Goal: Task Accomplishment & Management: Use online tool/utility

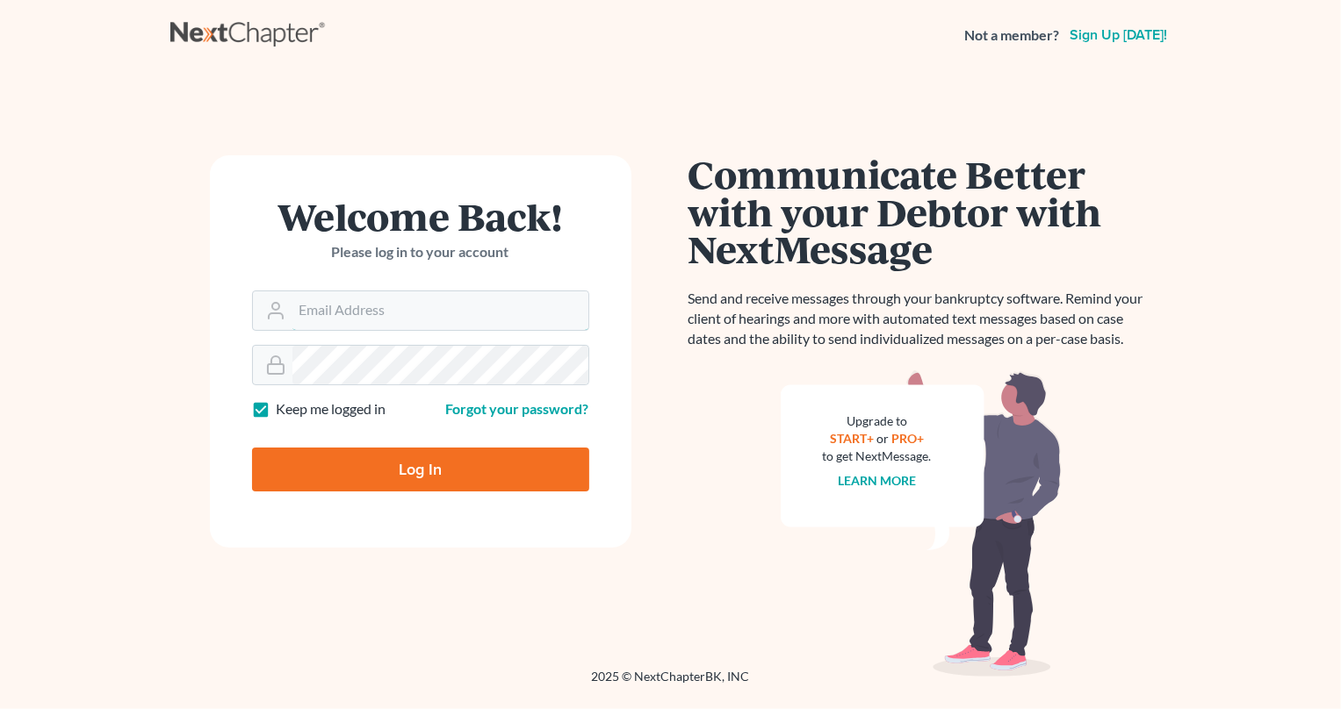
type input "[PERSON_NAME][EMAIL_ADDRESS][DOMAIN_NAME]"
click at [447, 471] on input "Log In" at bounding box center [420, 470] width 337 height 44
type input "Thinking..."
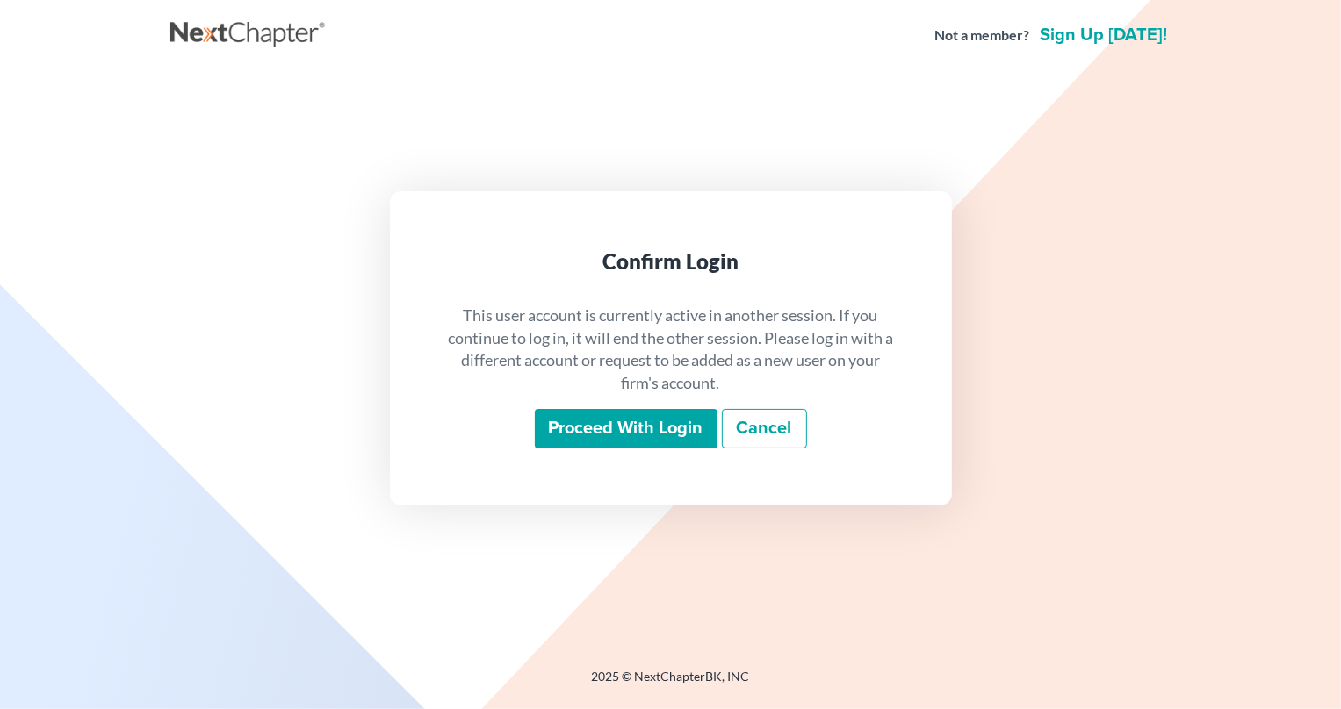
click at [622, 433] on input "Proceed with login" at bounding box center [626, 429] width 183 height 40
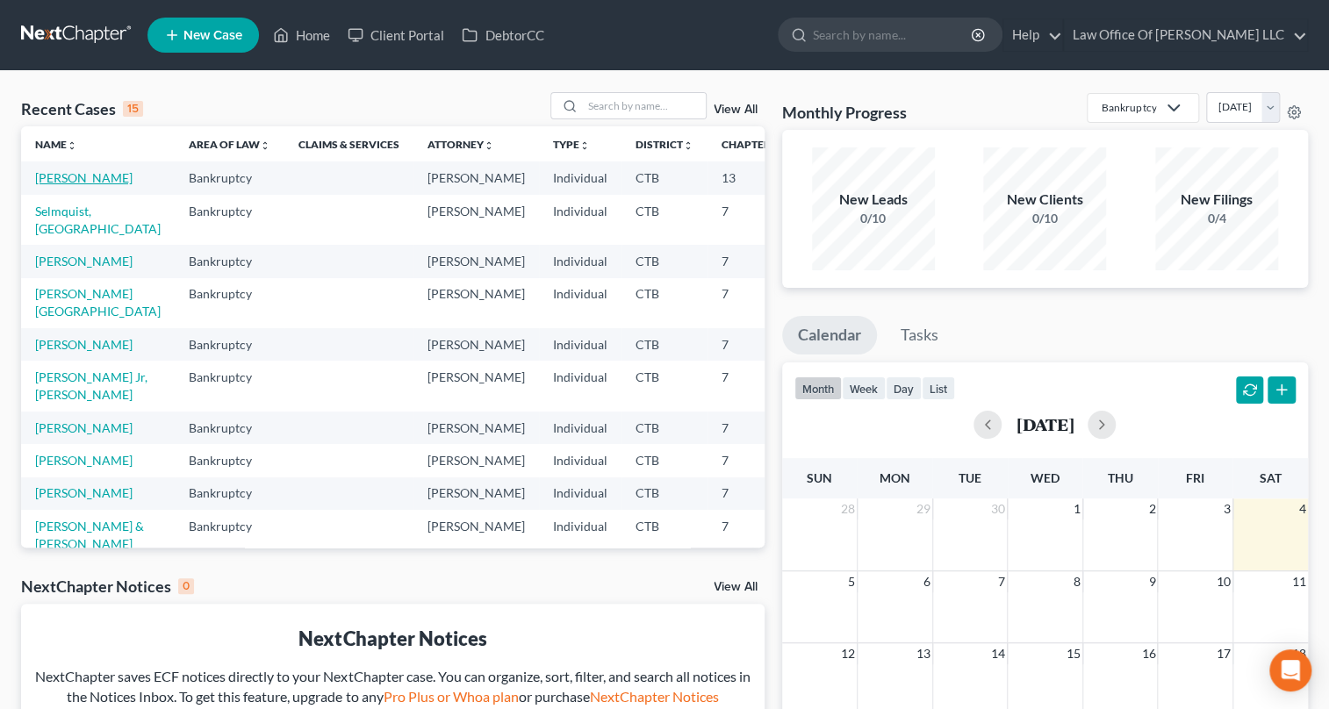
click at [39, 180] on link "[PERSON_NAME]" at bounding box center [83, 177] width 97 height 15
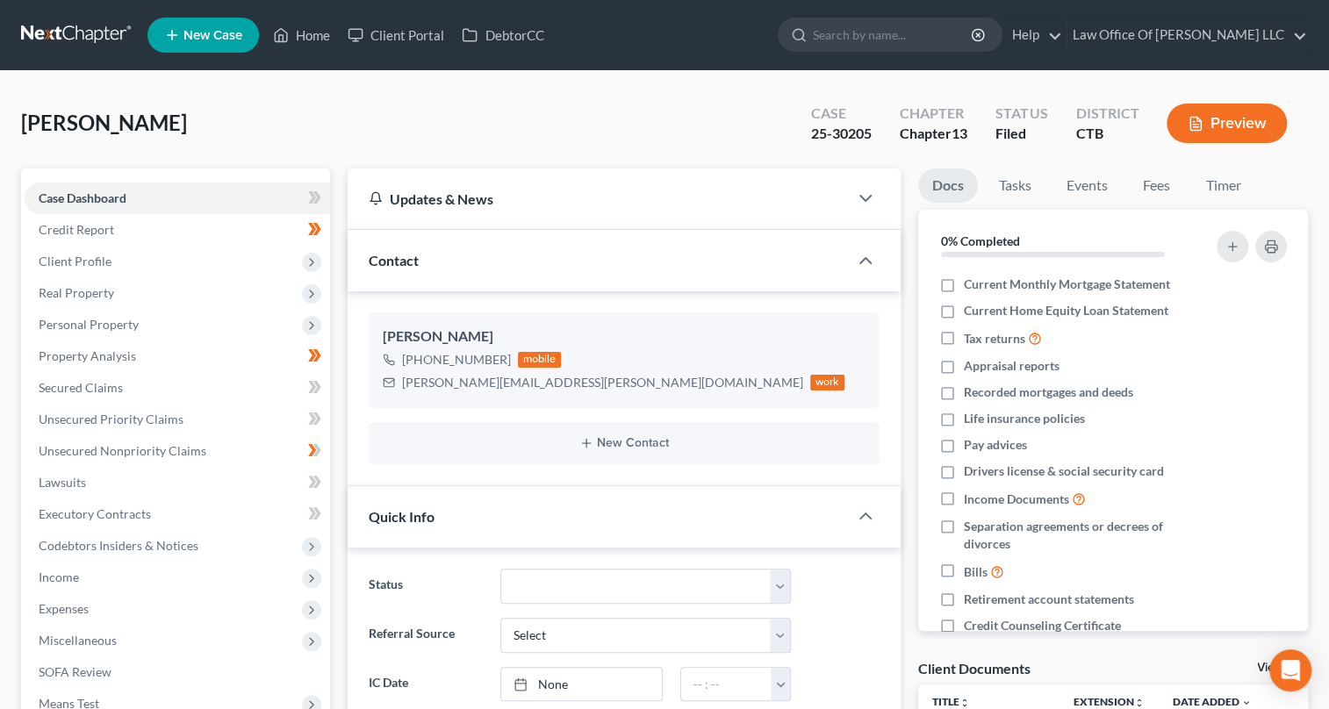
scroll to position [1141, 0]
click at [1211, 128] on button "Preview" at bounding box center [1227, 124] width 120 height 40
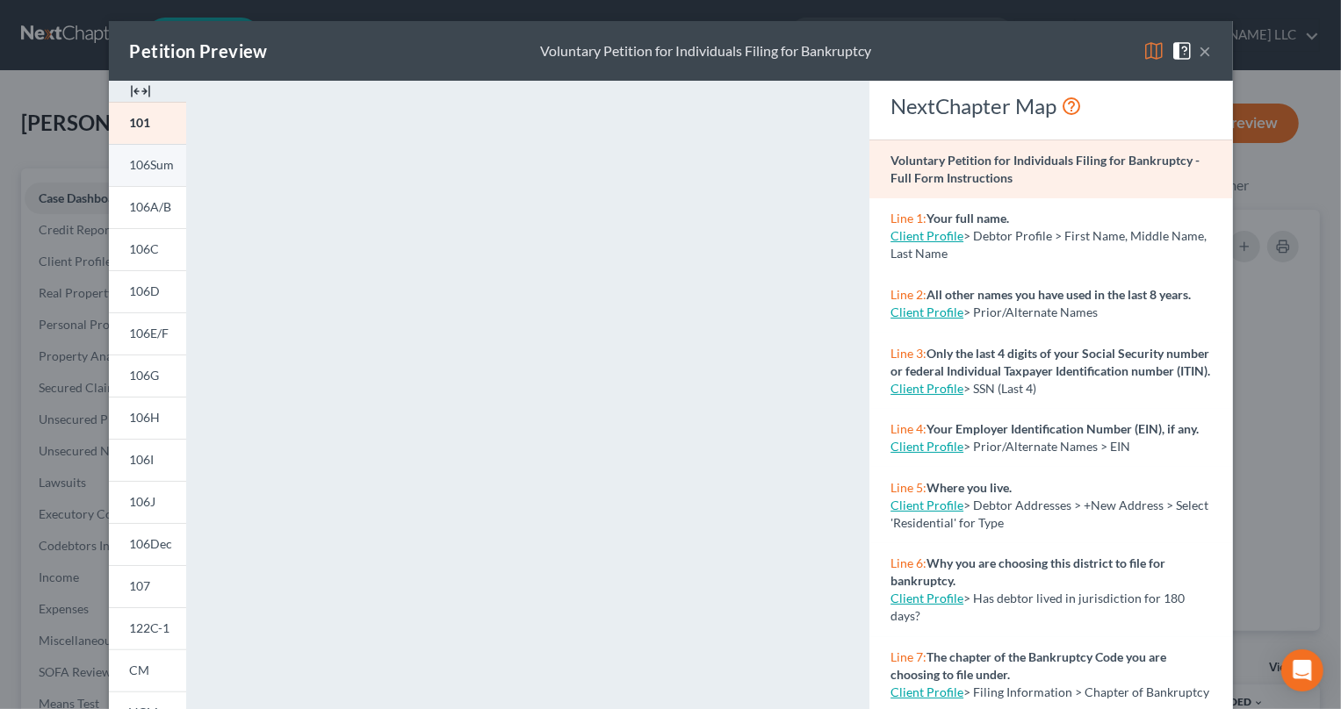
click at [155, 174] on link "106Sum" at bounding box center [147, 165] width 77 height 42
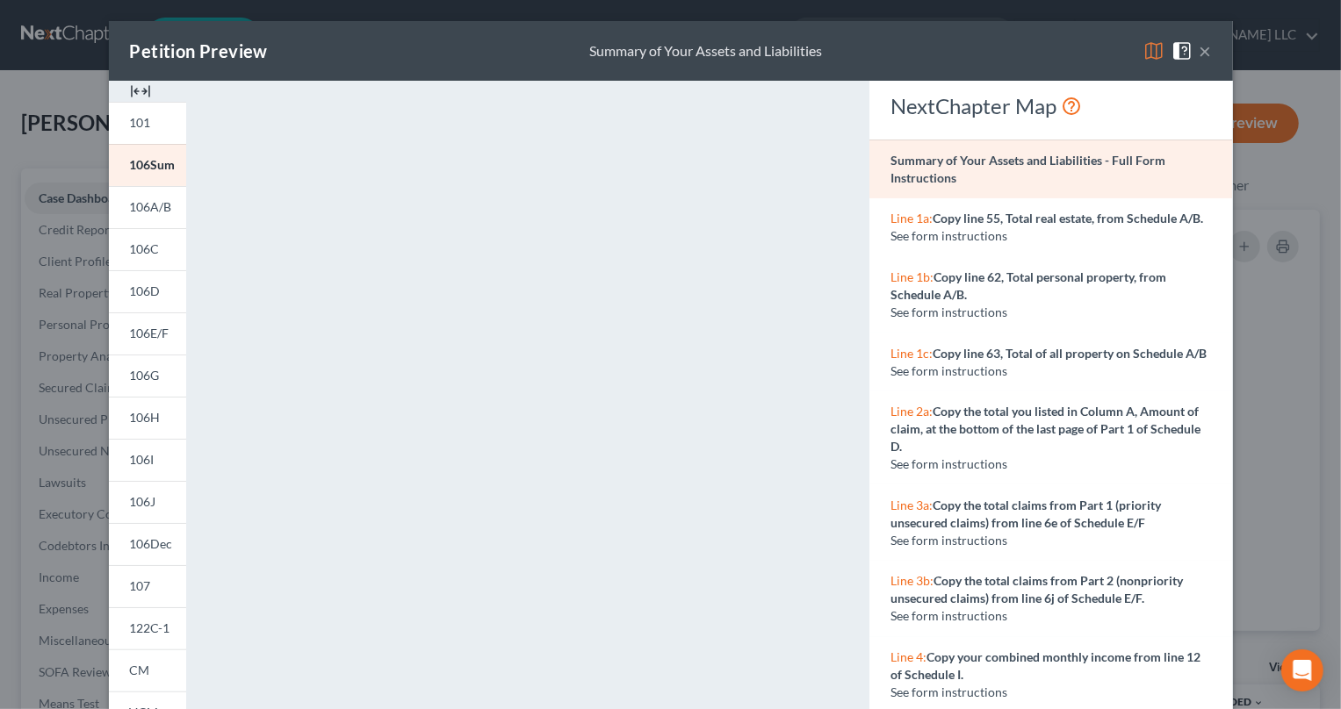
click at [1200, 52] on button "×" at bounding box center [1205, 50] width 12 height 21
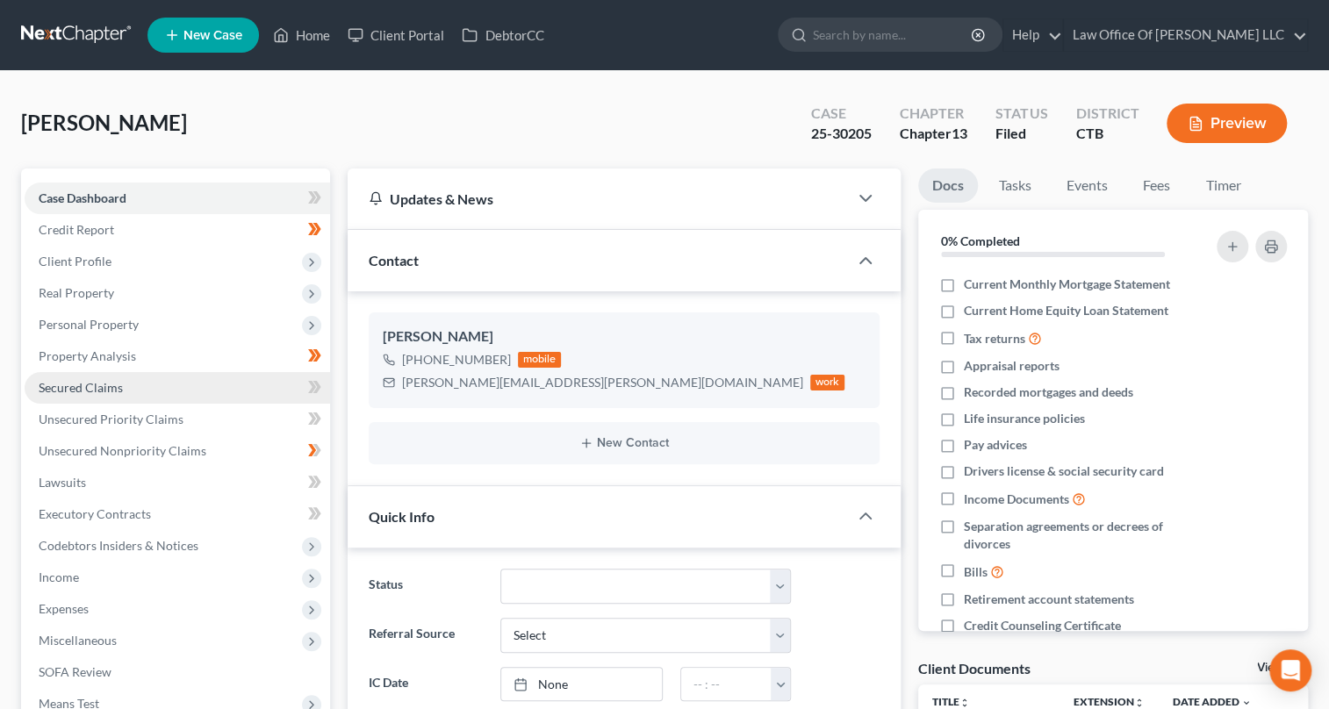
click at [87, 387] on span "Secured Claims" at bounding box center [81, 387] width 84 height 15
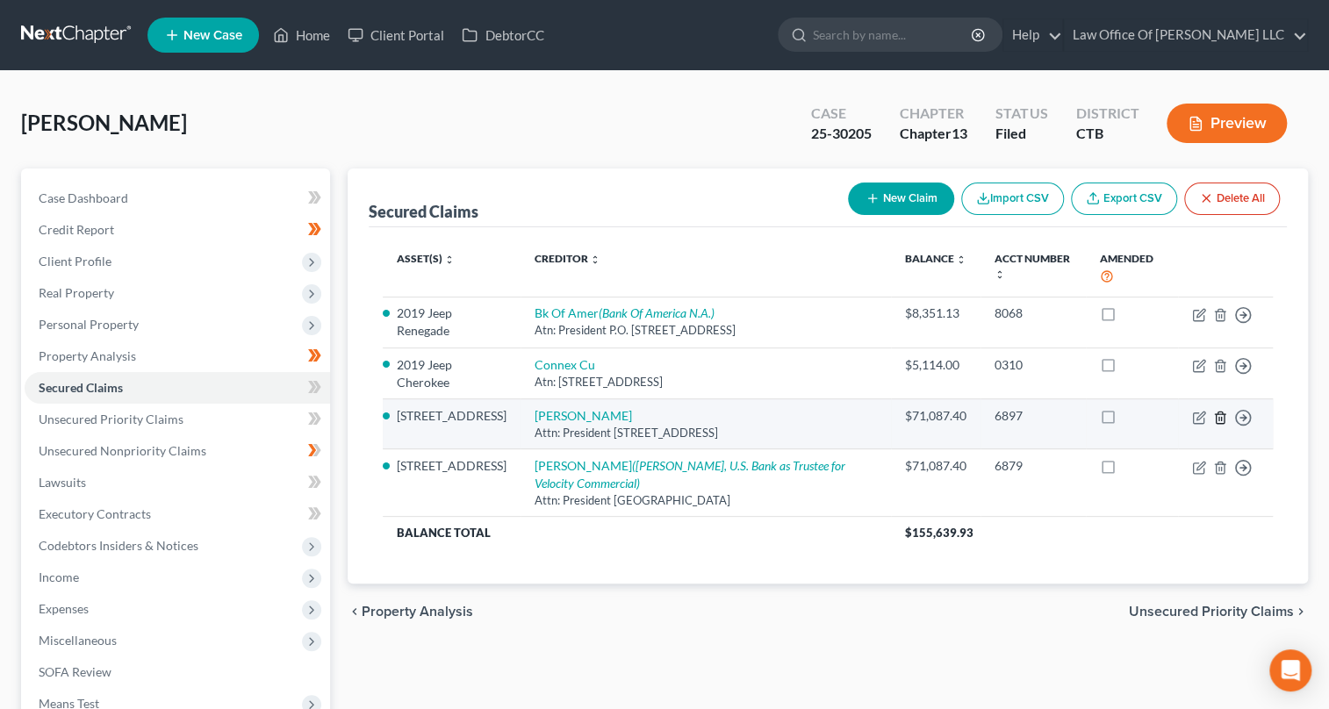
click at [1220, 411] on icon "button" at bounding box center [1220, 418] width 14 height 14
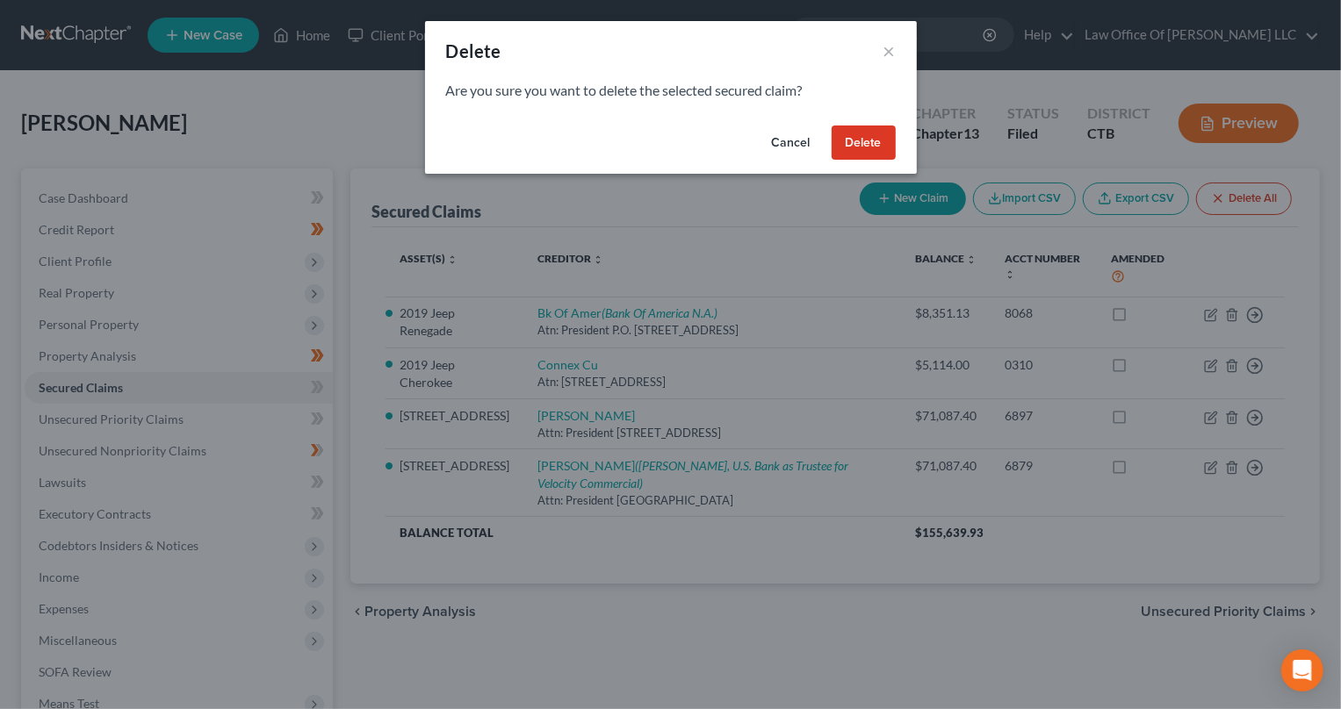
click at [854, 137] on button "Delete" at bounding box center [863, 143] width 64 height 35
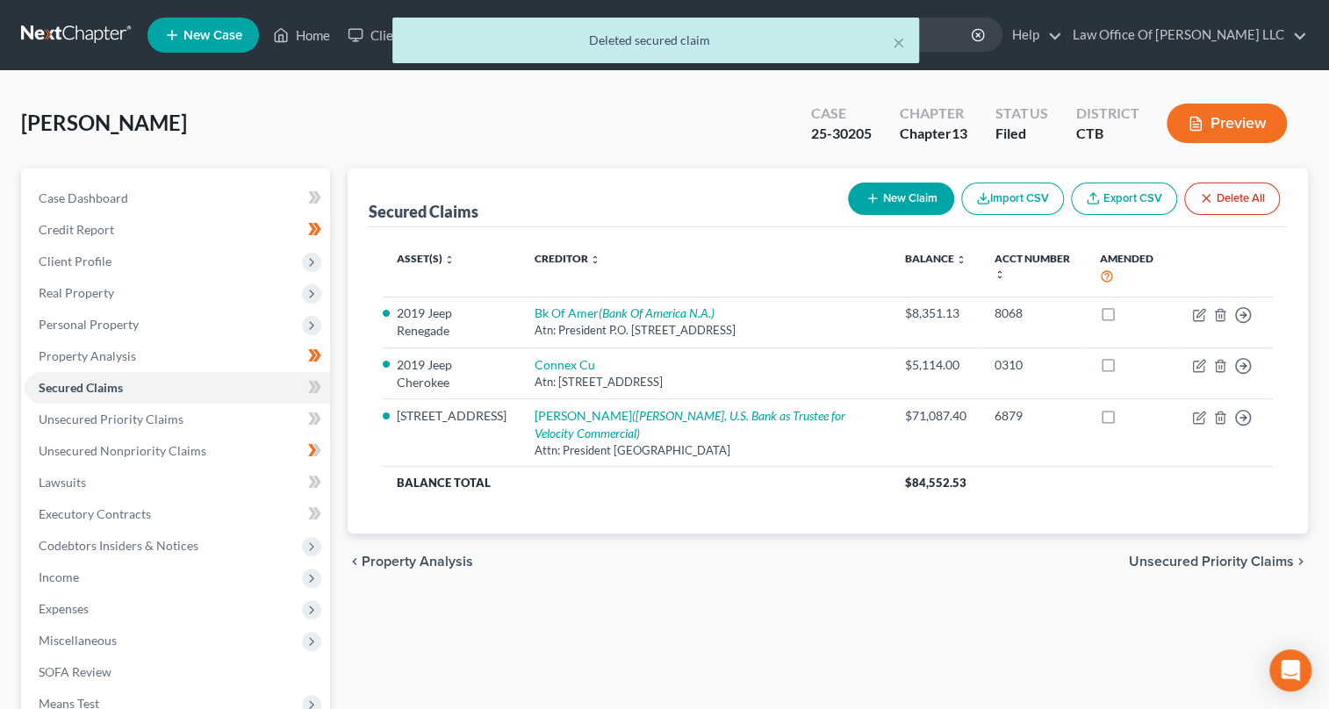
scroll to position [79, 0]
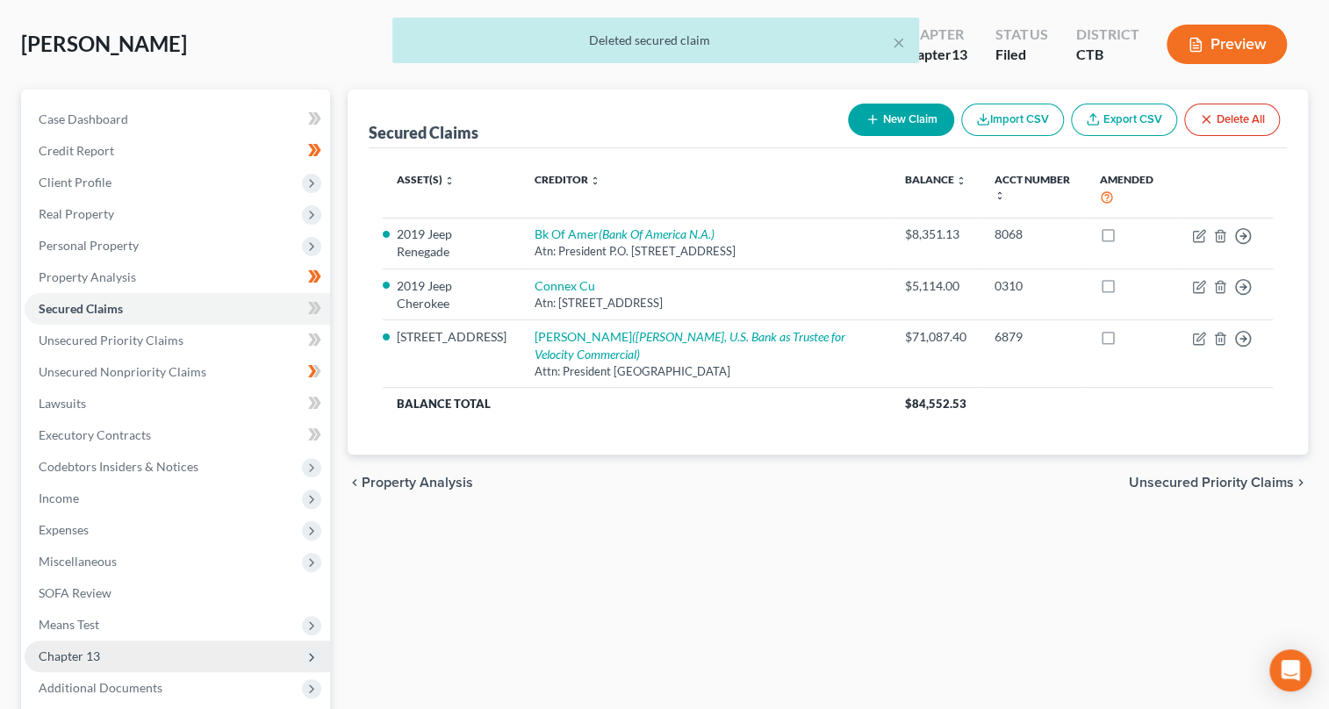
click at [207, 657] on span "Chapter 13" at bounding box center [178, 657] width 306 height 32
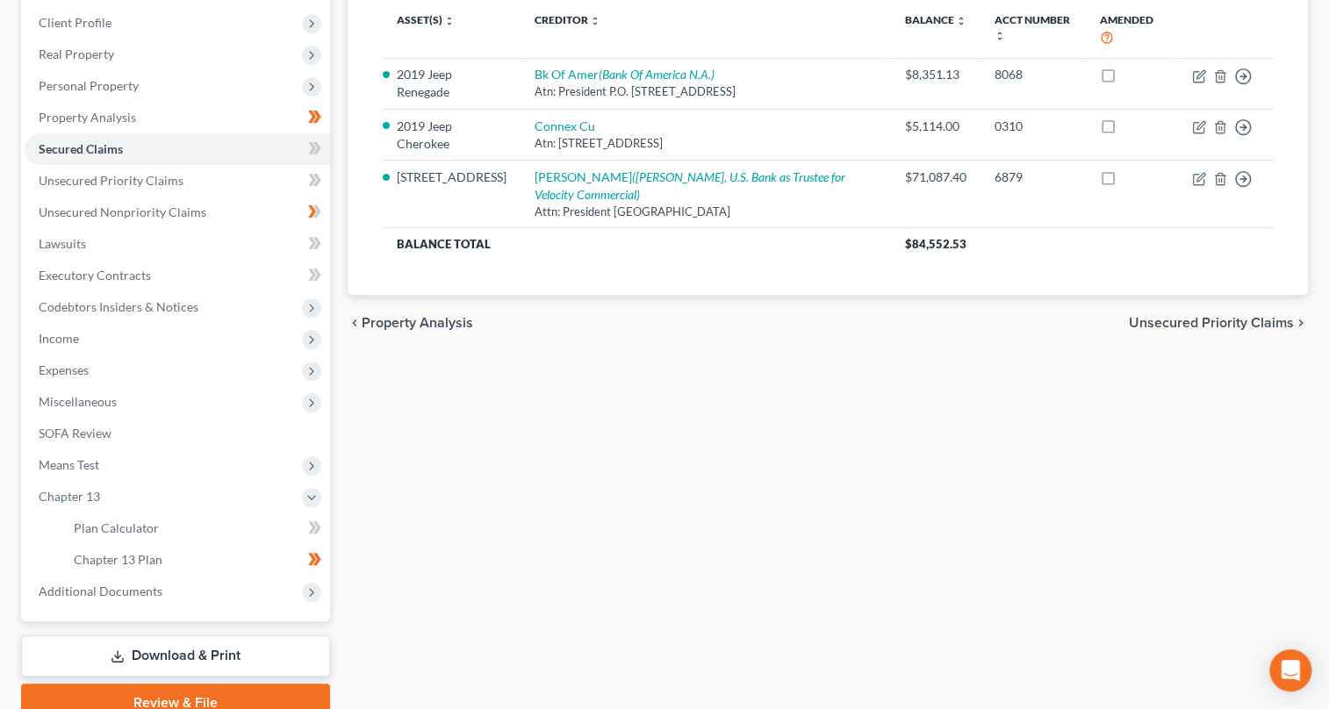
scroll to position [316, 0]
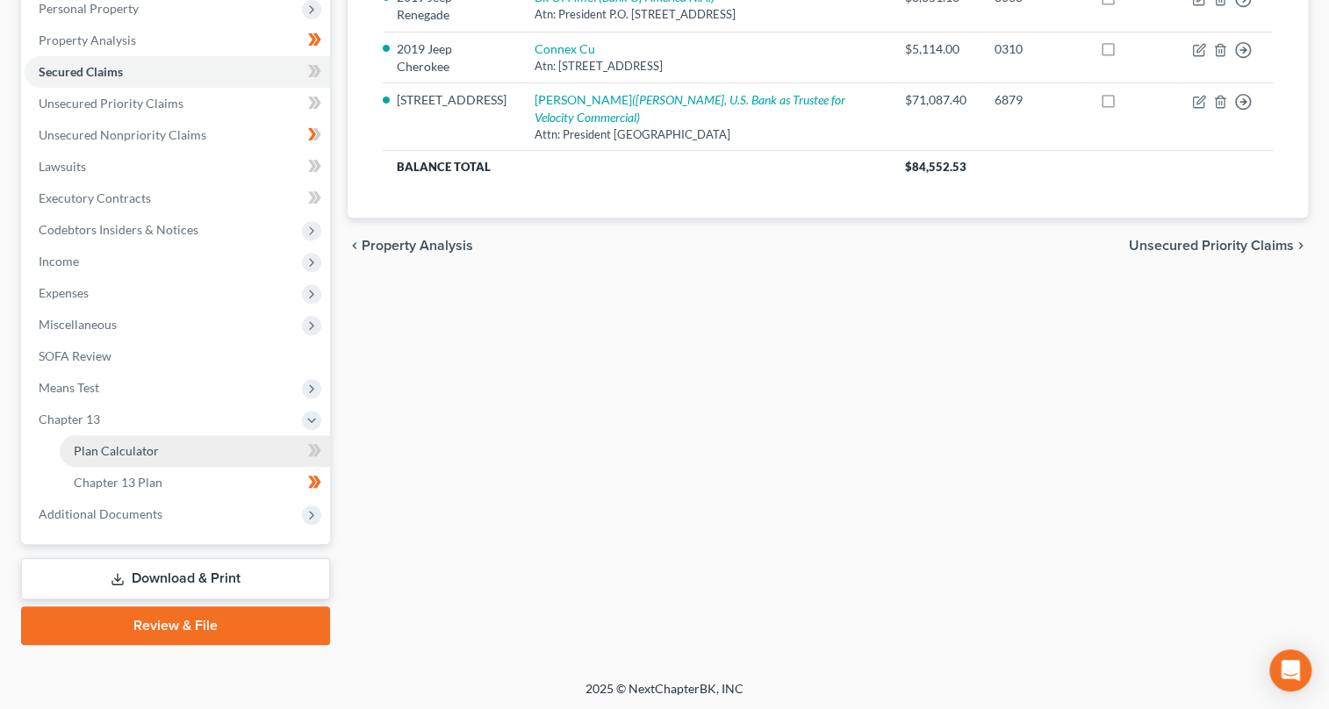
click at [121, 443] on span "Plan Calculator" at bounding box center [116, 450] width 85 height 15
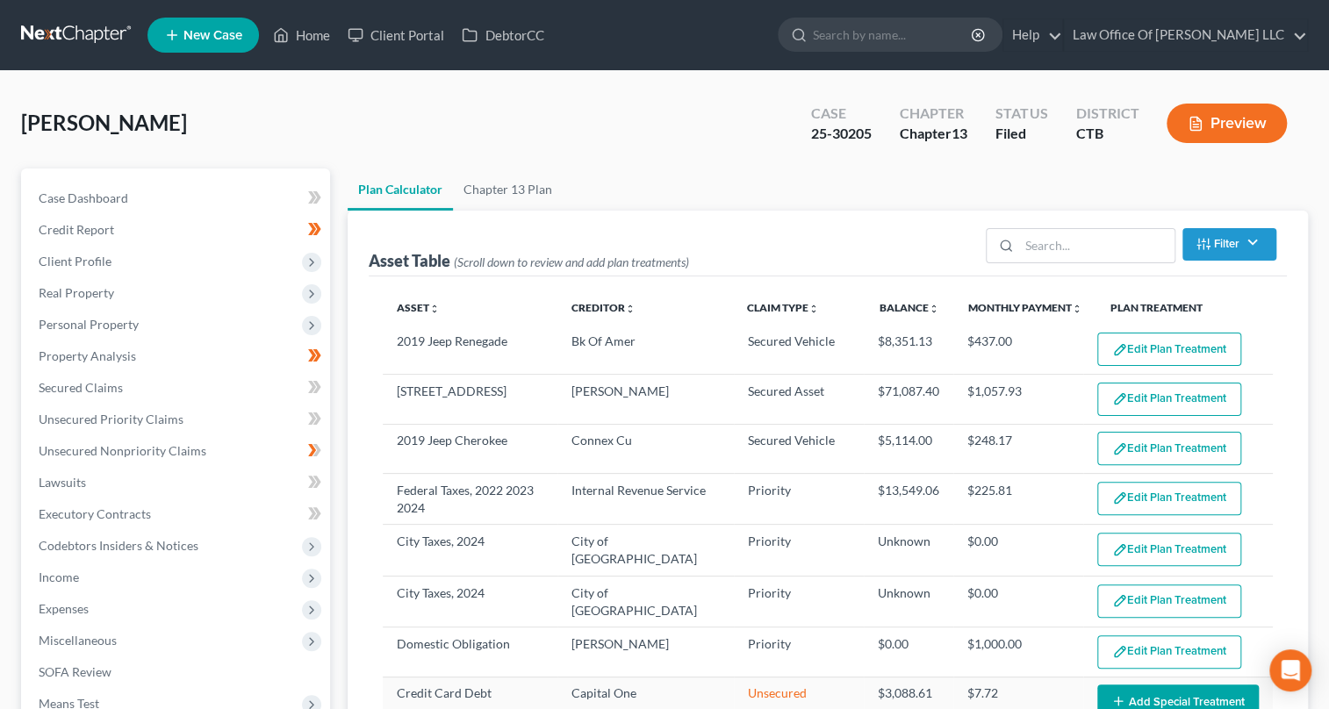
select select "59"
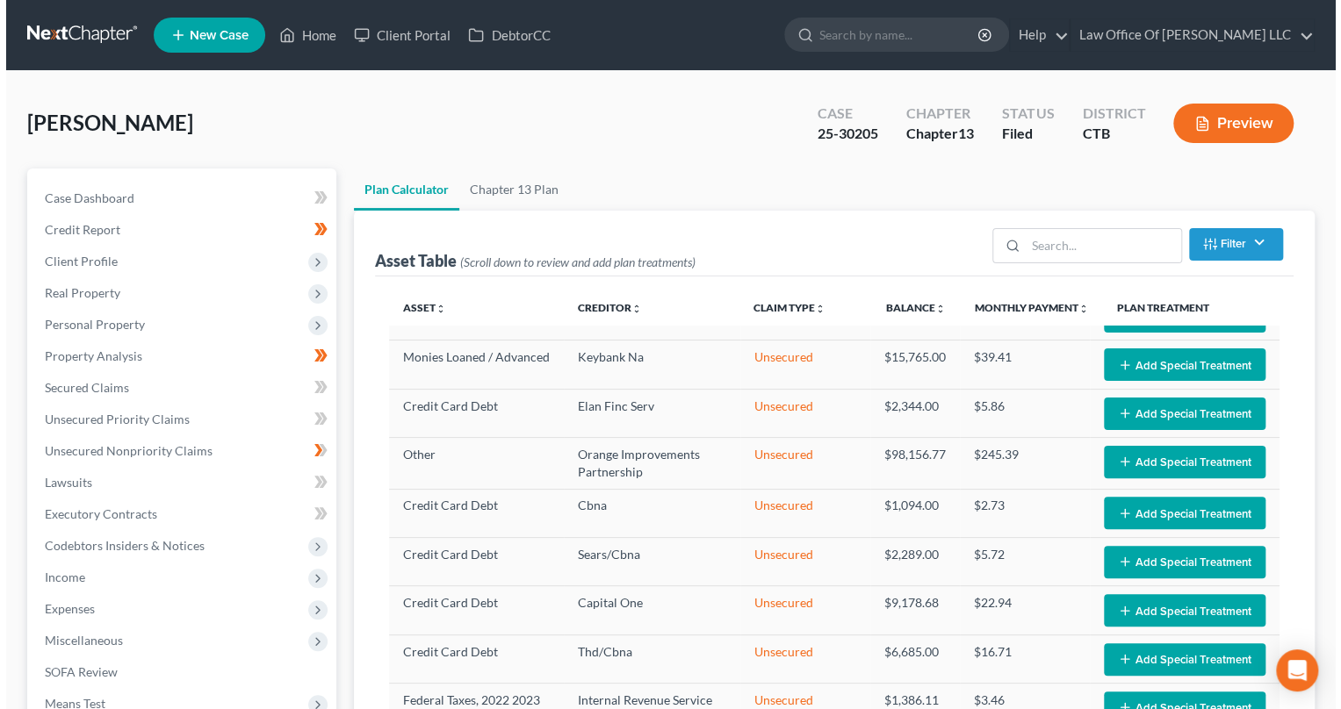
scroll to position [957, 0]
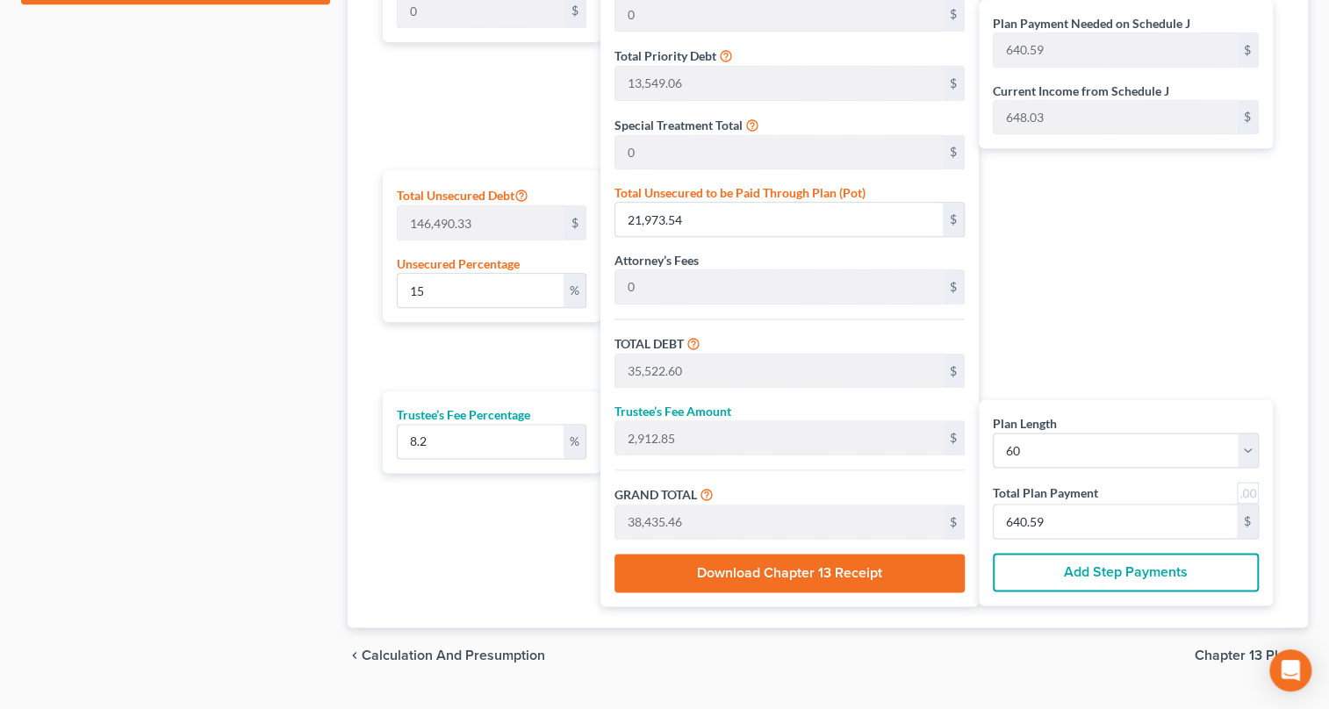
click at [833, 569] on button "Download Chapter 13 Receipt" at bounding box center [790, 573] width 350 height 39
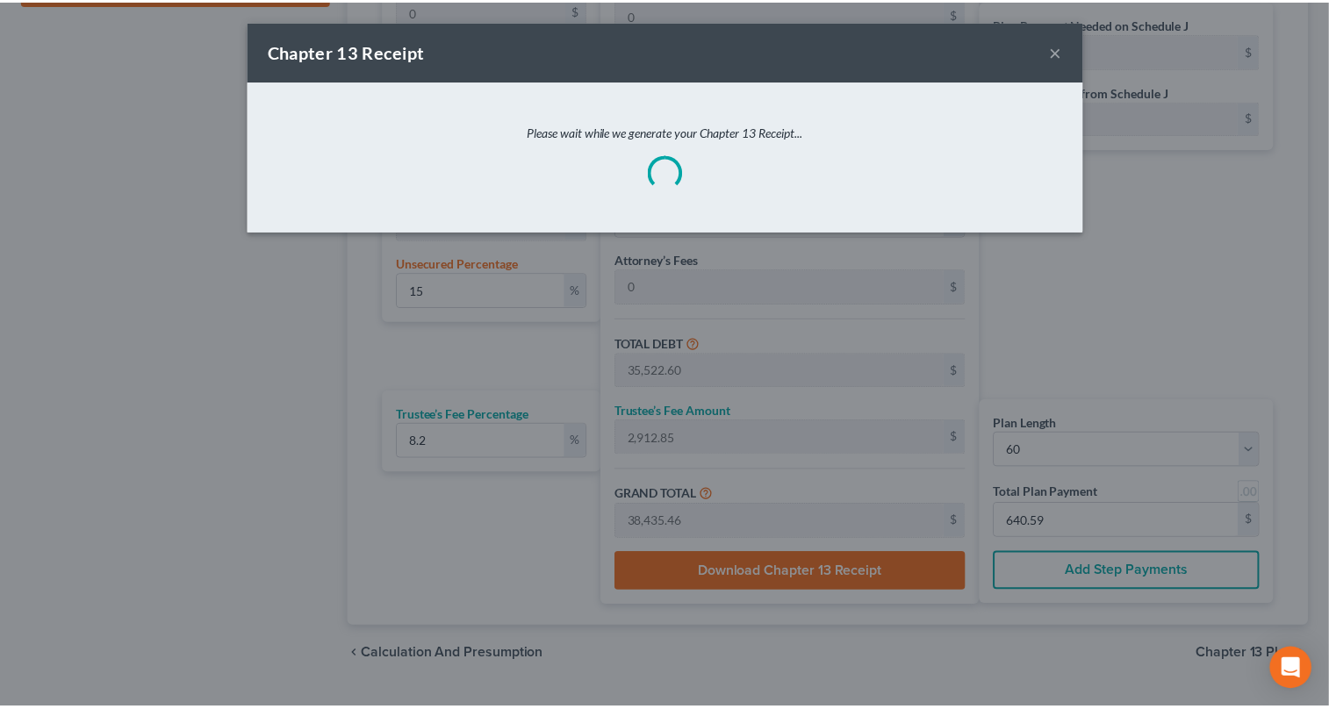
scroll to position [431, 0]
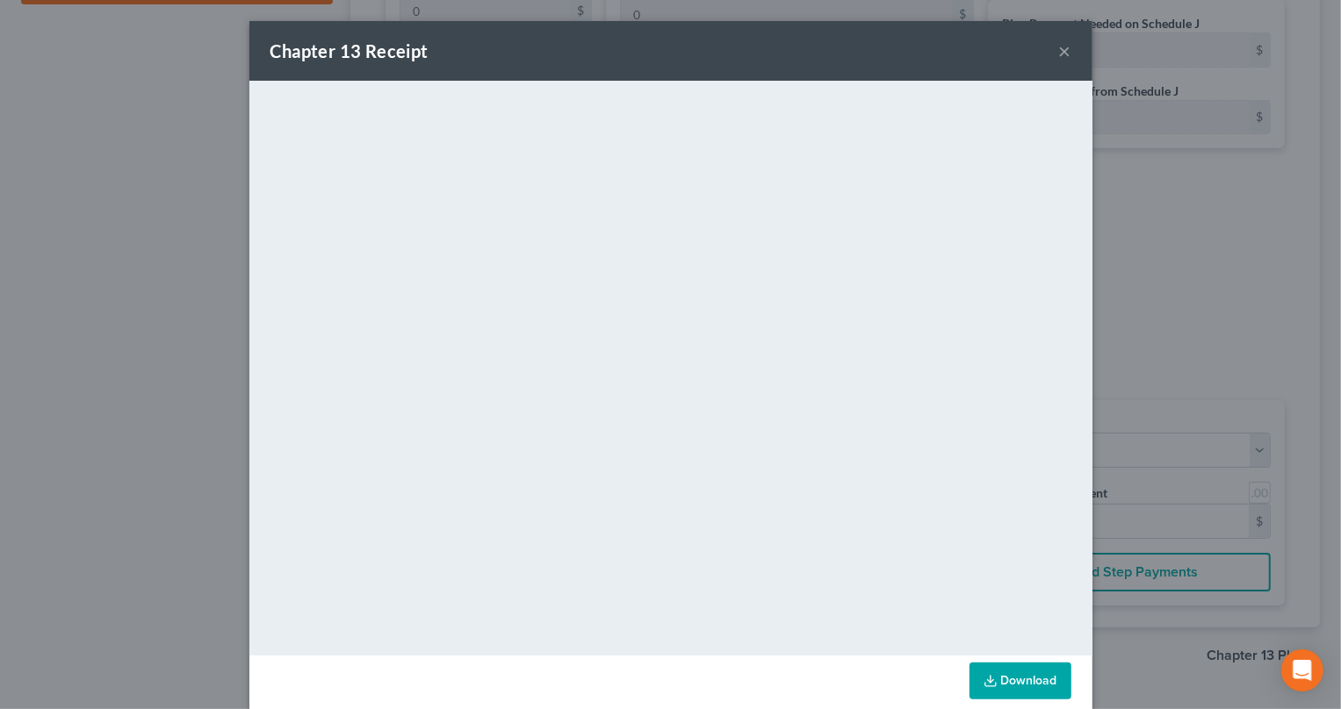
click at [1061, 54] on button "×" at bounding box center [1065, 50] width 12 height 21
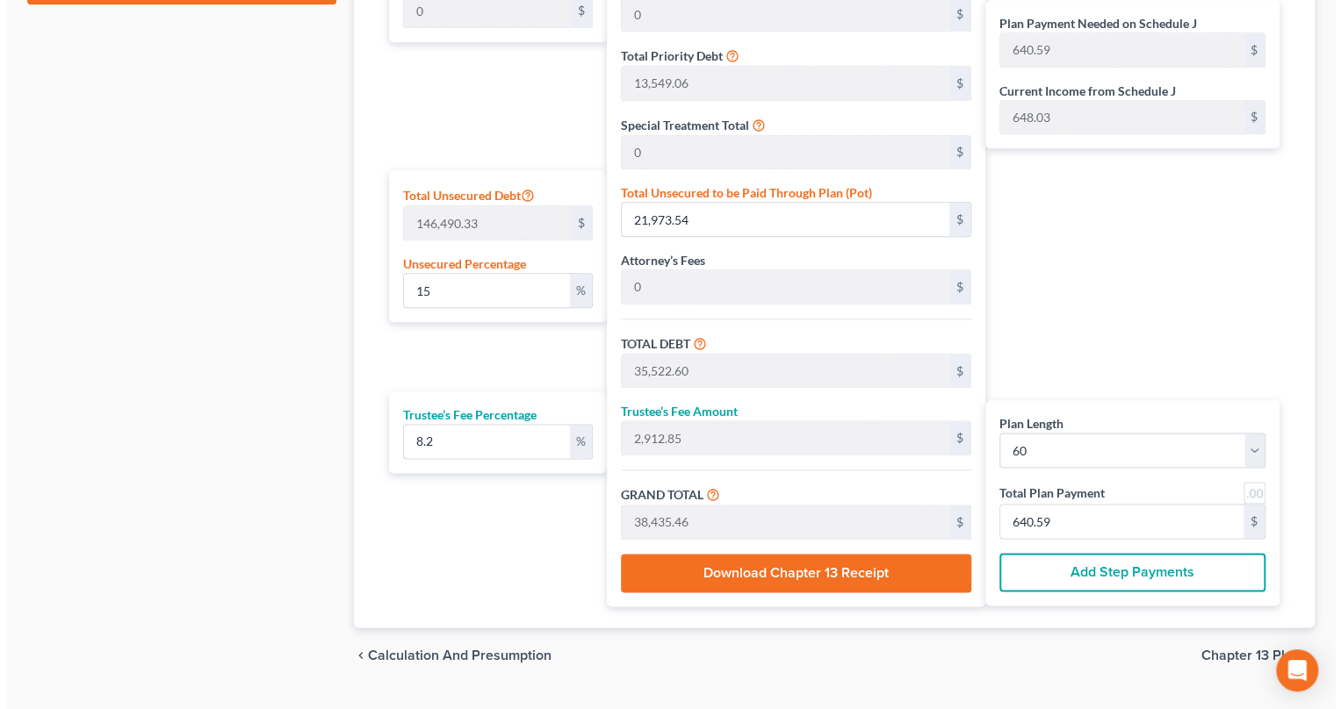
scroll to position [0, 0]
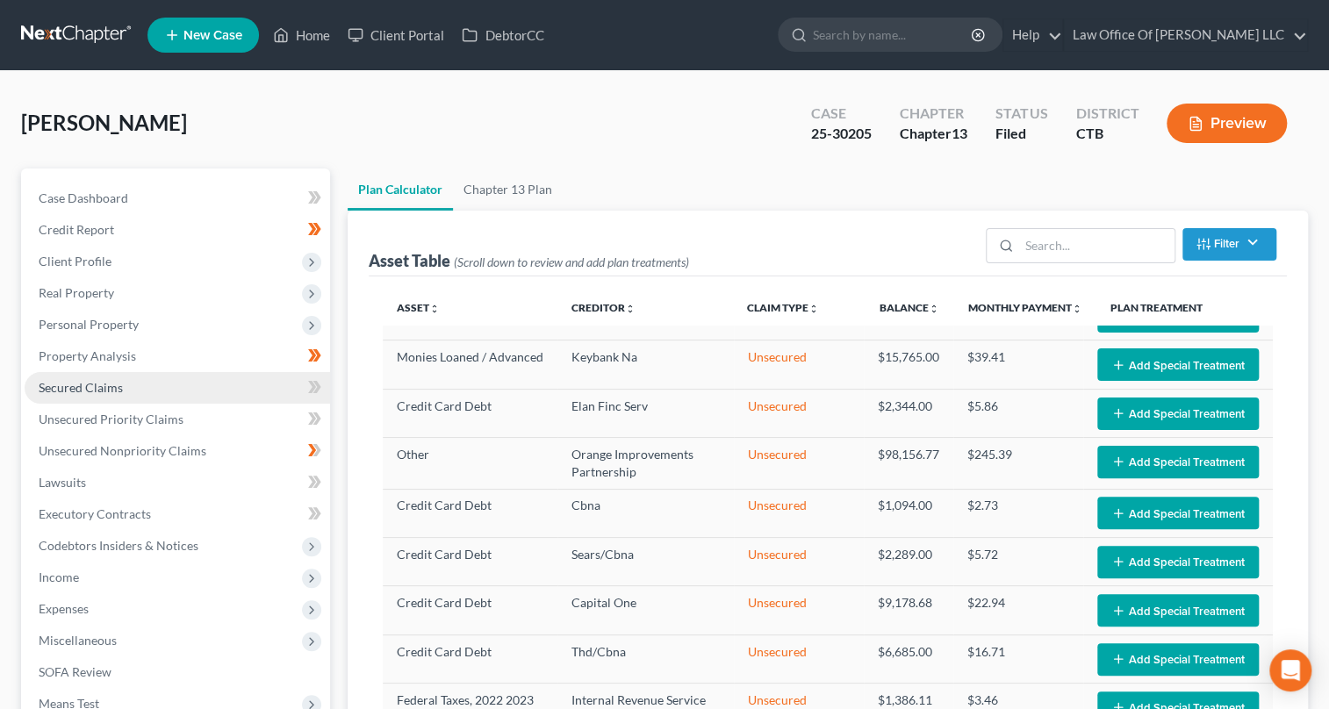
click at [117, 385] on span "Secured Claims" at bounding box center [81, 387] width 84 height 15
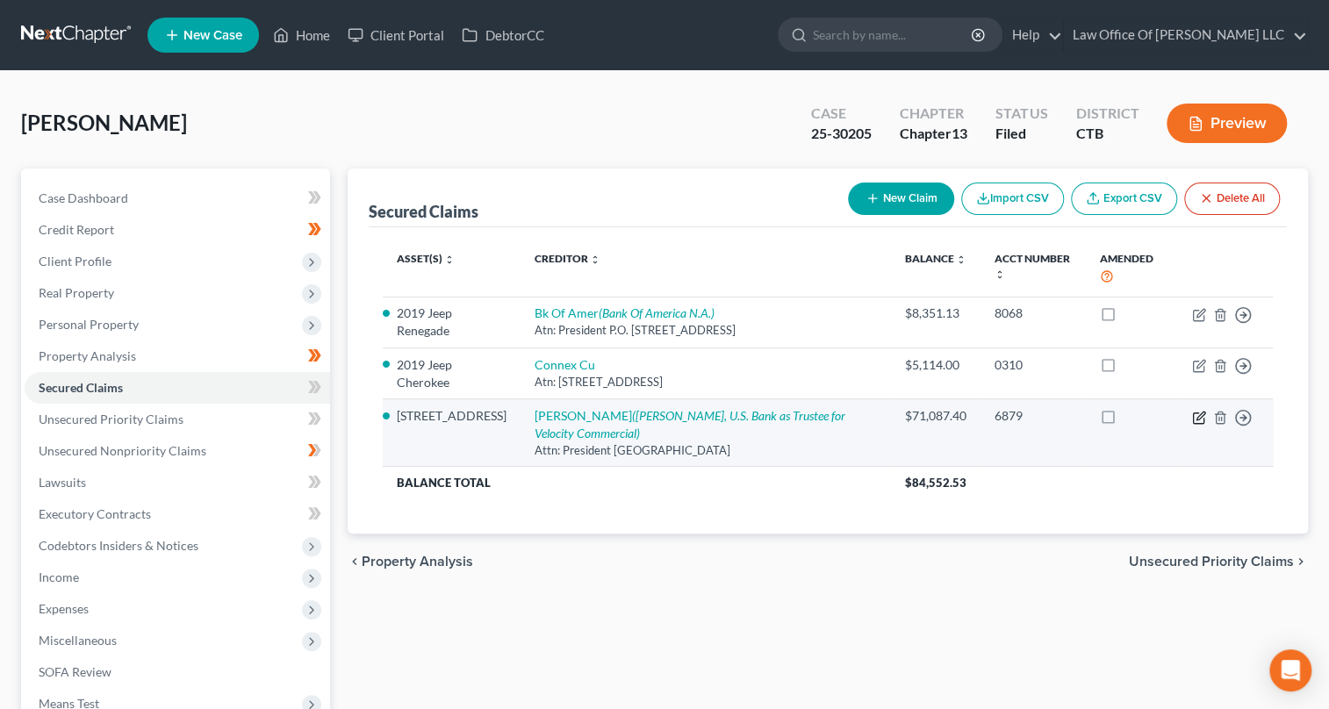
click at [1198, 411] on icon "button" at bounding box center [1199, 418] width 14 height 14
select select "36"
select select "0"
select select "4"
select select "0"
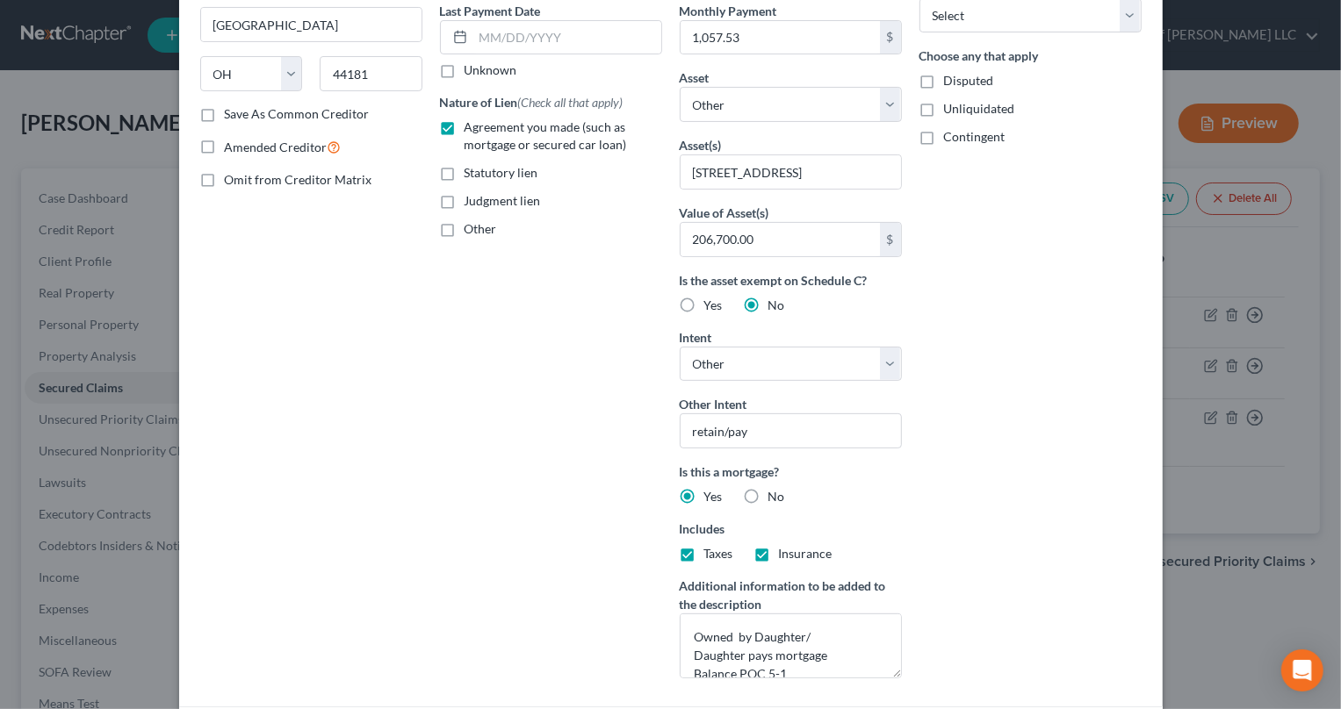
scroll to position [477, 0]
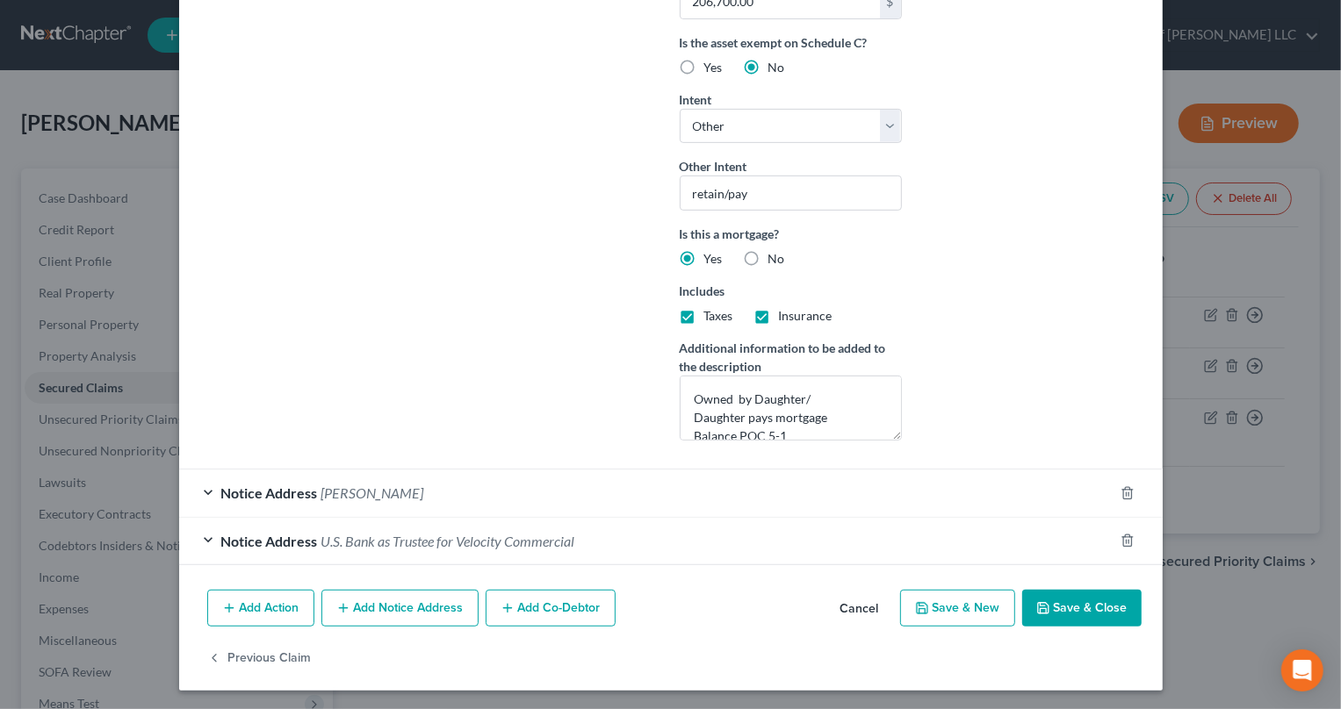
click at [1097, 606] on button "Save & Close" at bounding box center [1081, 608] width 119 height 37
select select
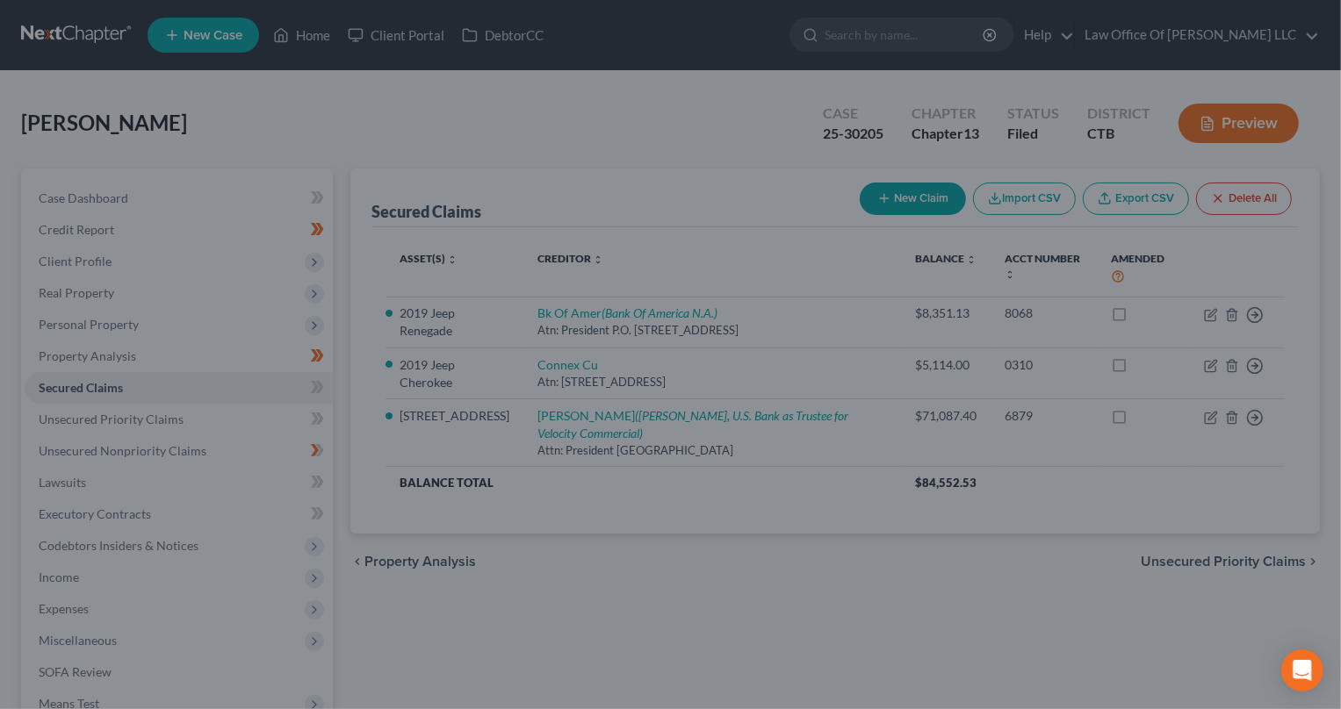
scroll to position [285, 0]
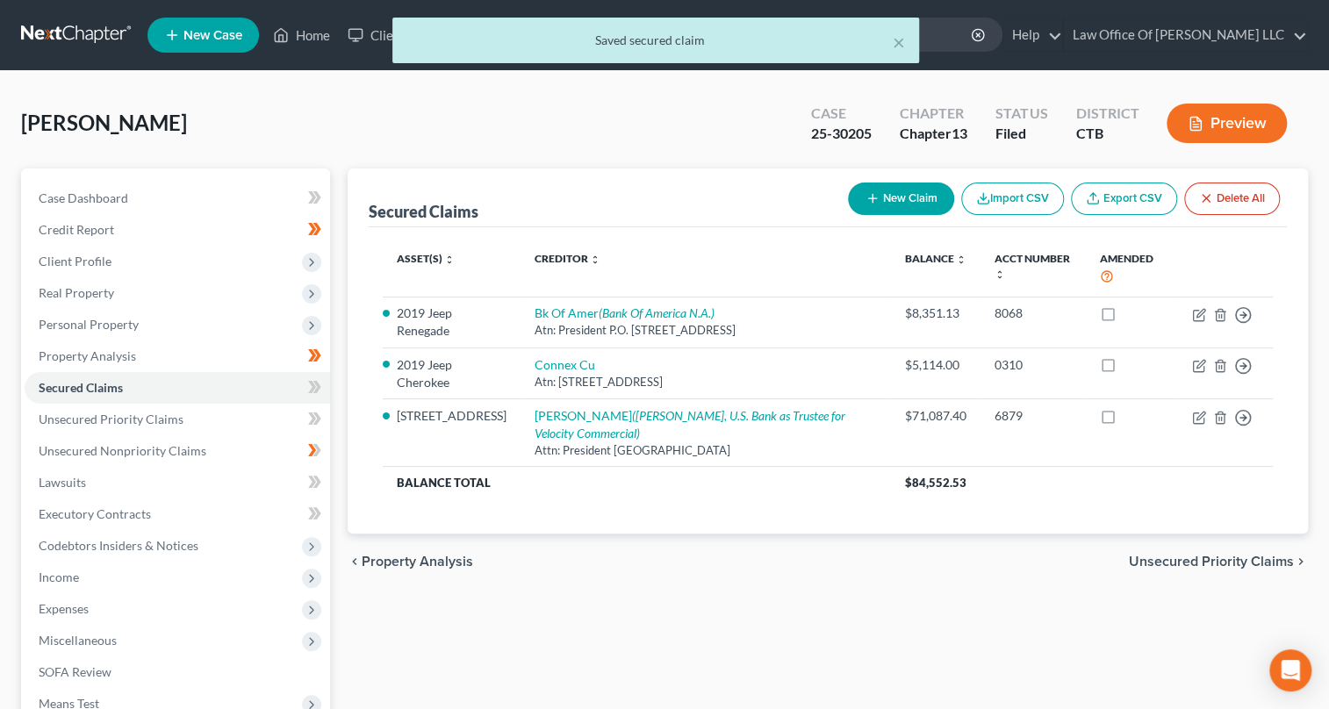
click at [902, 193] on button "New Claim" at bounding box center [901, 199] width 106 height 32
select select "0"
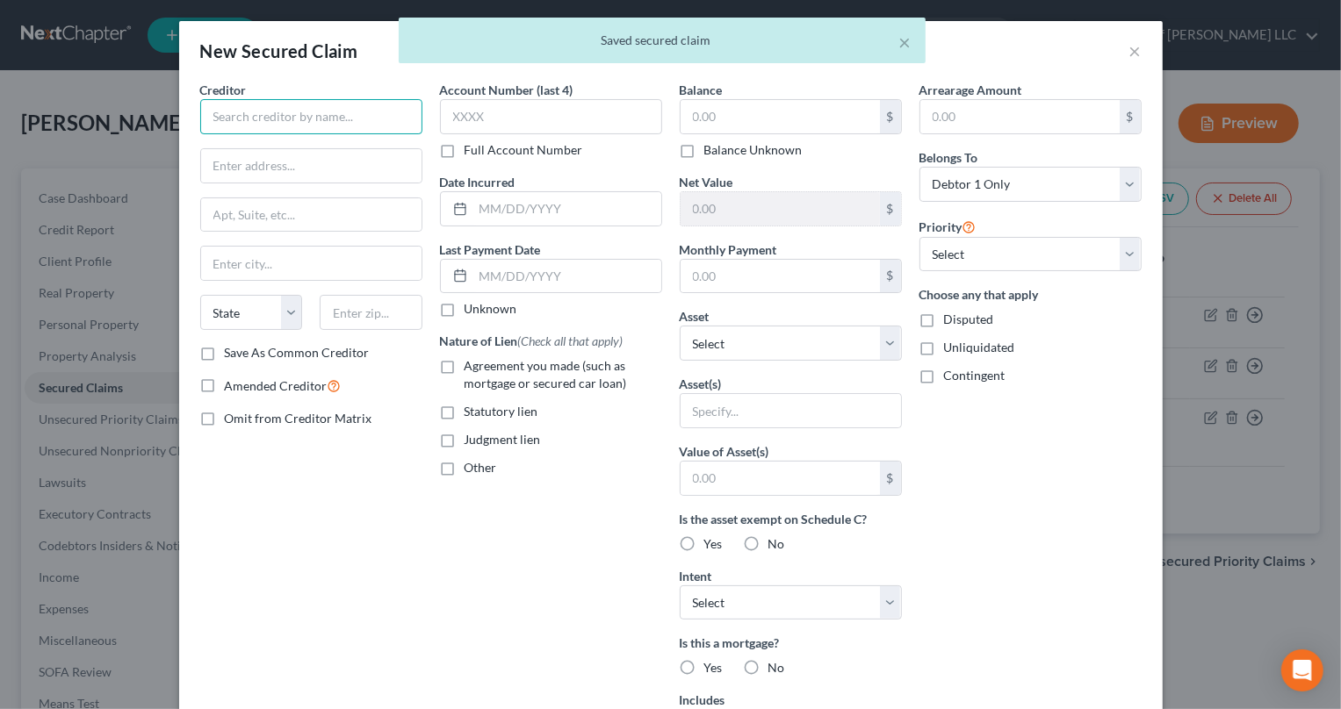
click at [246, 119] on input "text" at bounding box center [311, 116] width 222 height 35
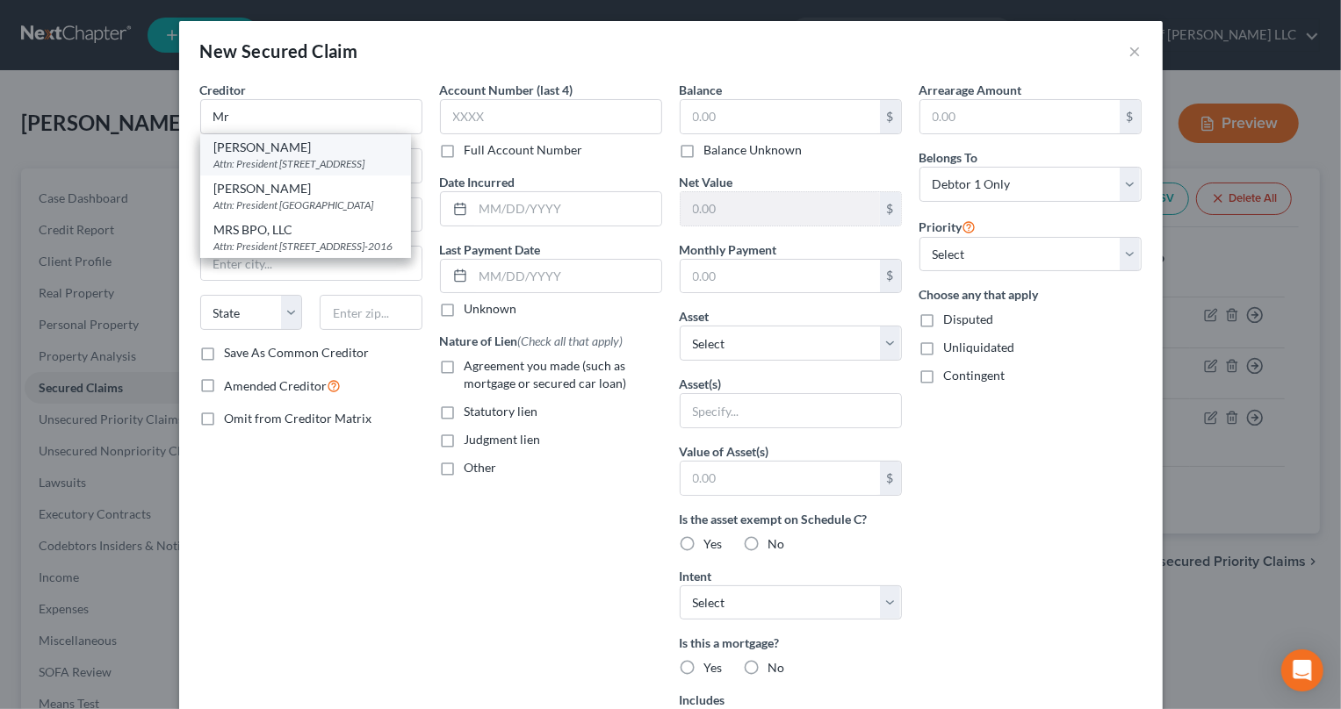
click at [267, 149] on div "[PERSON_NAME]" at bounding box center [305, 148] width 183 height 18
type input "[PERSON_NAME]"
type input "Attn: President"
type input "[STREET_ADDRESS]"
type input "[GEOGRAPHIC_DATA]"
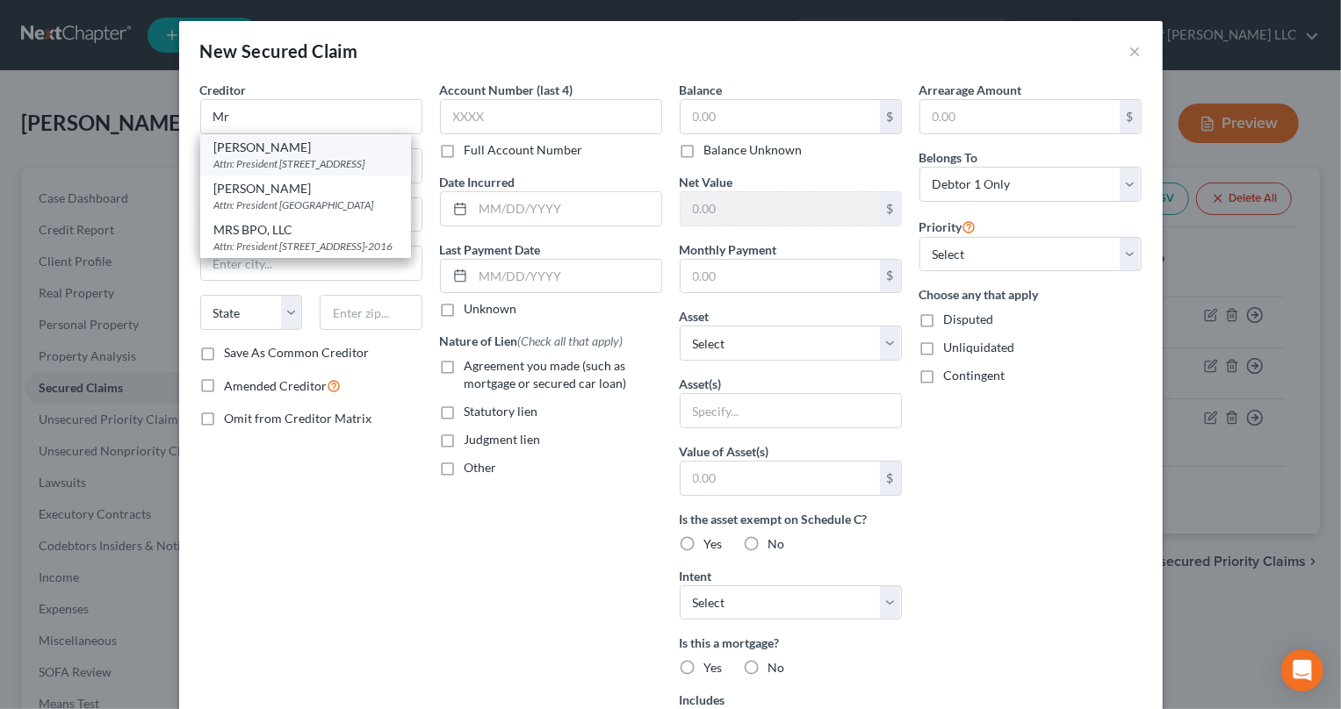
select select "36"
type input "44181"
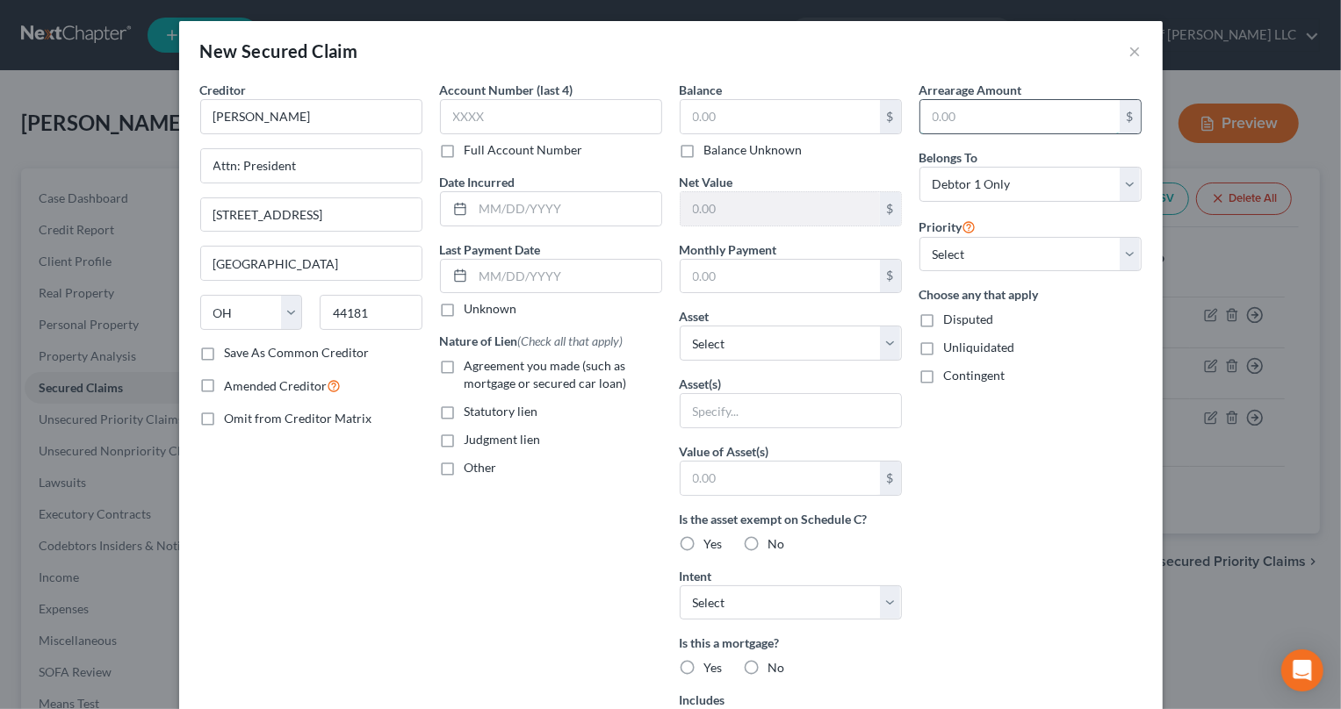
click at [928, 116] on input "text" at bounding box center [1019, 116] width 199 height 33
type input "195.33"
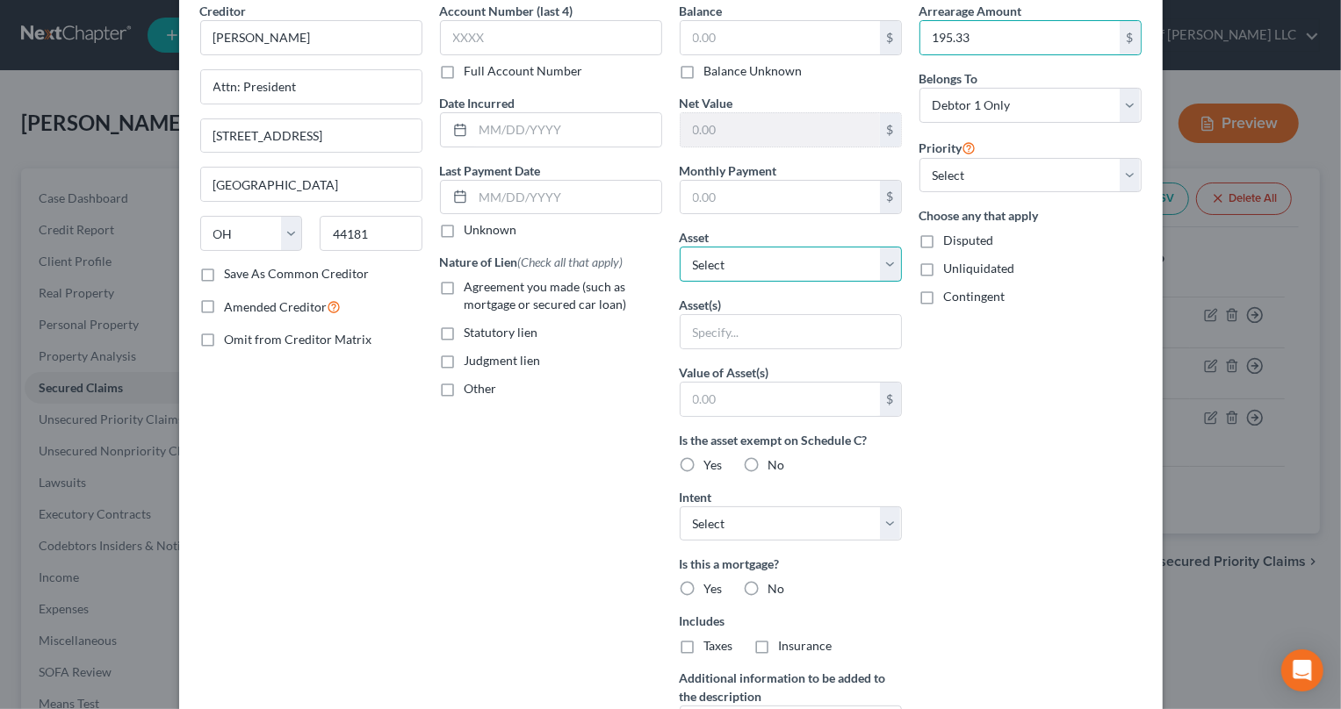
click at [879, 262] on select "Select Other Multiple Assets 1990 SUNC Double - $65000.0 [STREET_ADDRESS] - $20…" at bounding box center [791, 264] width 222 height 35
select select "3"
click at [680, 253] on select "Select Other Multiple Assets 1990 SUNC Double - $65000.0 [STREET_ADDRESS] - $20…" at bounding box center [791, 264] width 222 height 35
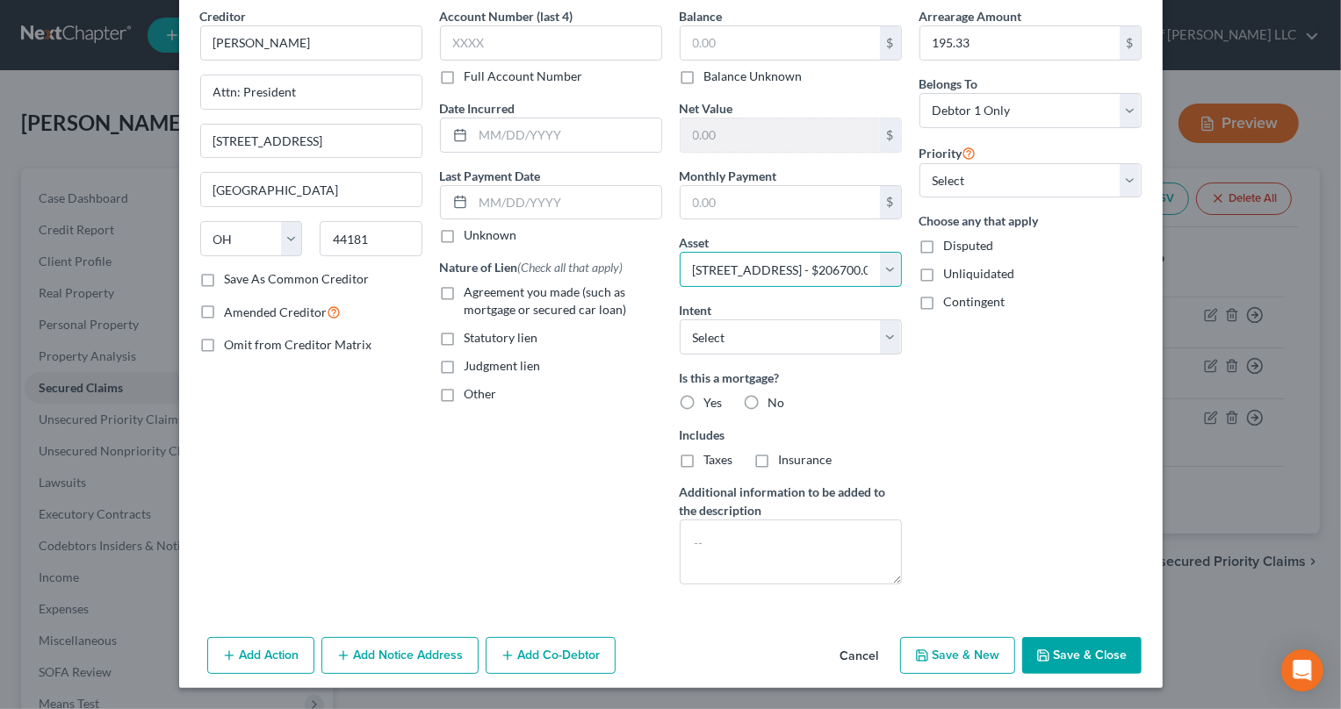
scroll to position [71, 0]
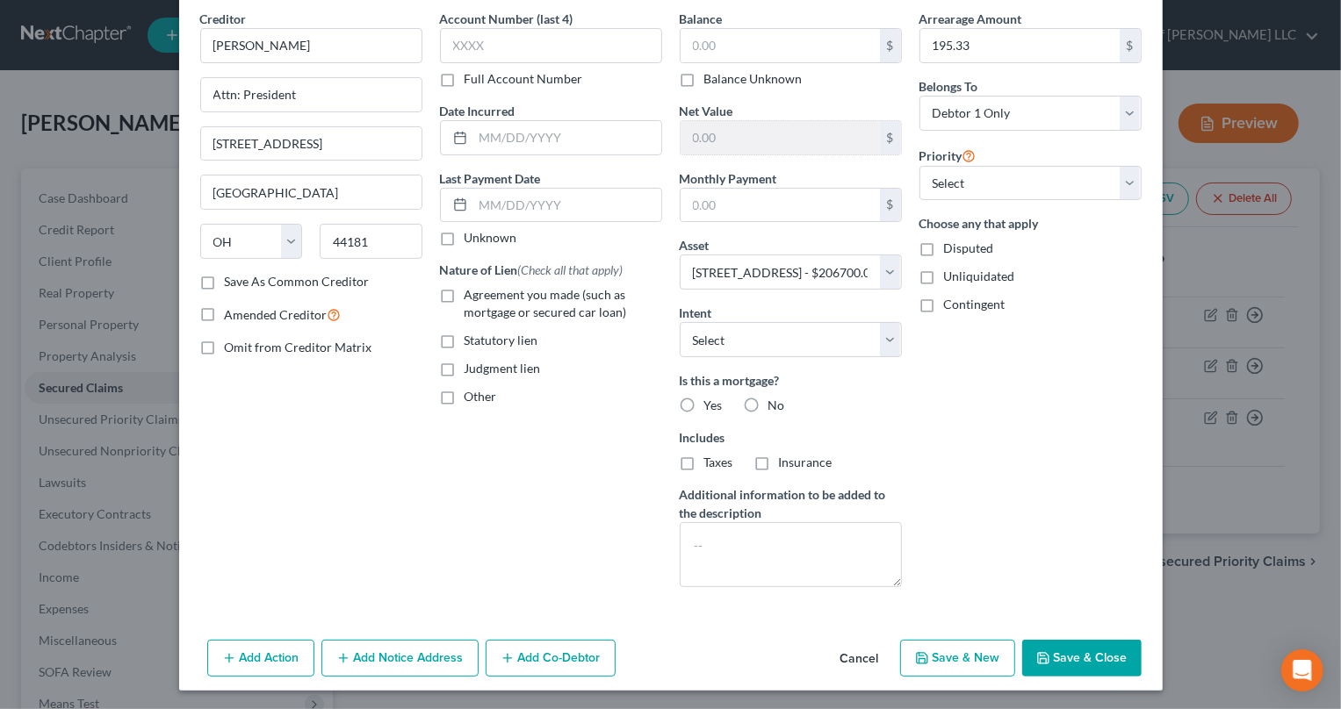
click at [704, 399] on label "Yes" at bounding box center [713, 406] width 18 height 18
click at [711, 399] on input "Yes" at bounding box center [716, 402] width 11 height 11
radio input "true"
click at [704, 464] on label "Taxes" at bounding box center [718, 463] width 29 height 18
click at [711, 464] on input "Taxes" at bounding box center [716, 459] width 11 height 11
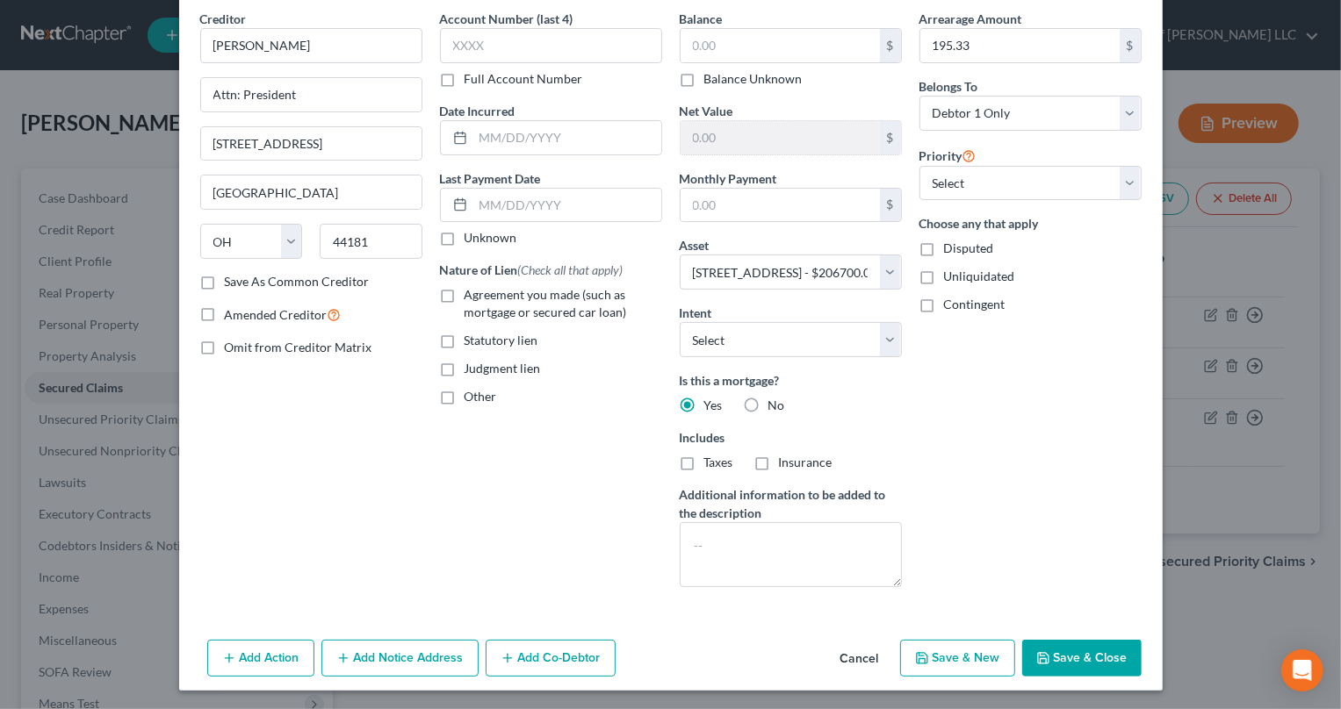
checkbox input "true"
click at [779, 462] on label "Insurance" at bounding box center [806, 463] width 54 height 18
click at [786, 462] on input "Insurance" at bounding box center [791, 459] width 11 height 11
checkbox input "true"
click at [881, 334] on select "Select Surrender Redeem Reaffirm Avoid Other" at bounding box center [791, 339] width 222 height 35
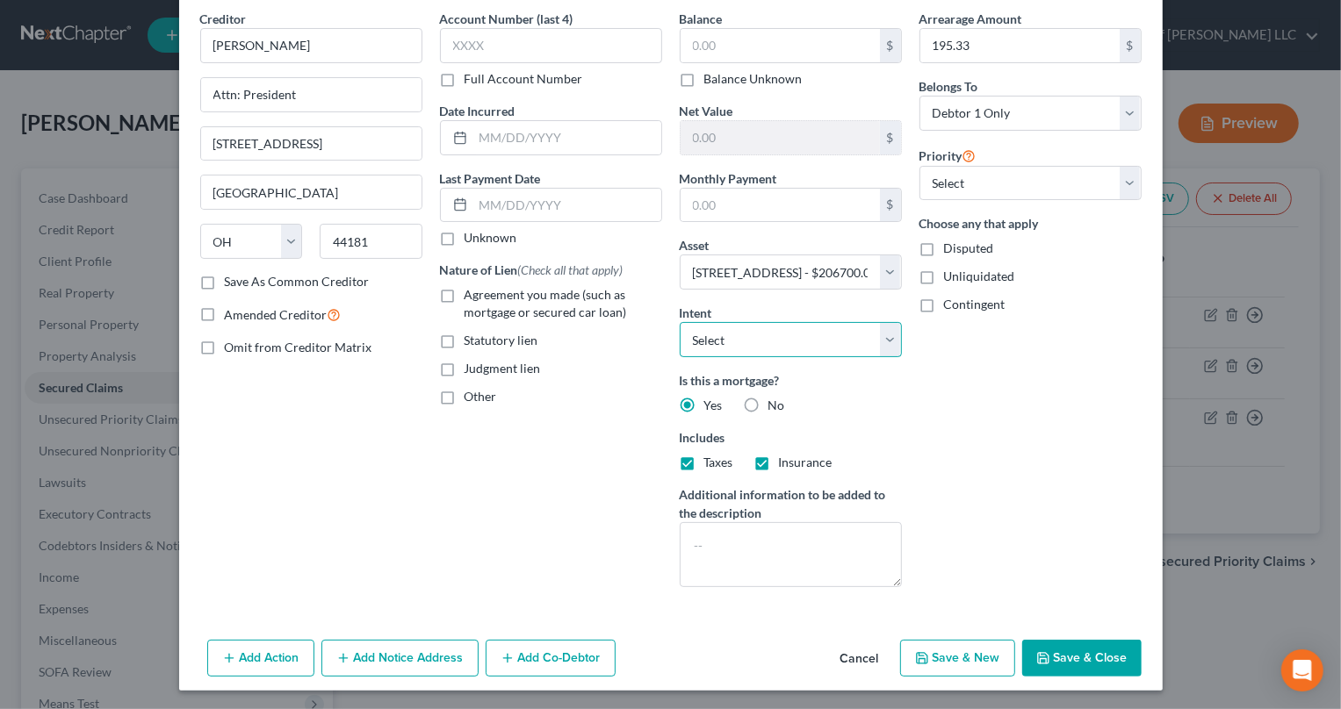
select select "4"
click at [680, 322] on select "Select Surrender Redeem Reaffirm Avoid Other" at bounding box center [791, 339] width 222 height 35
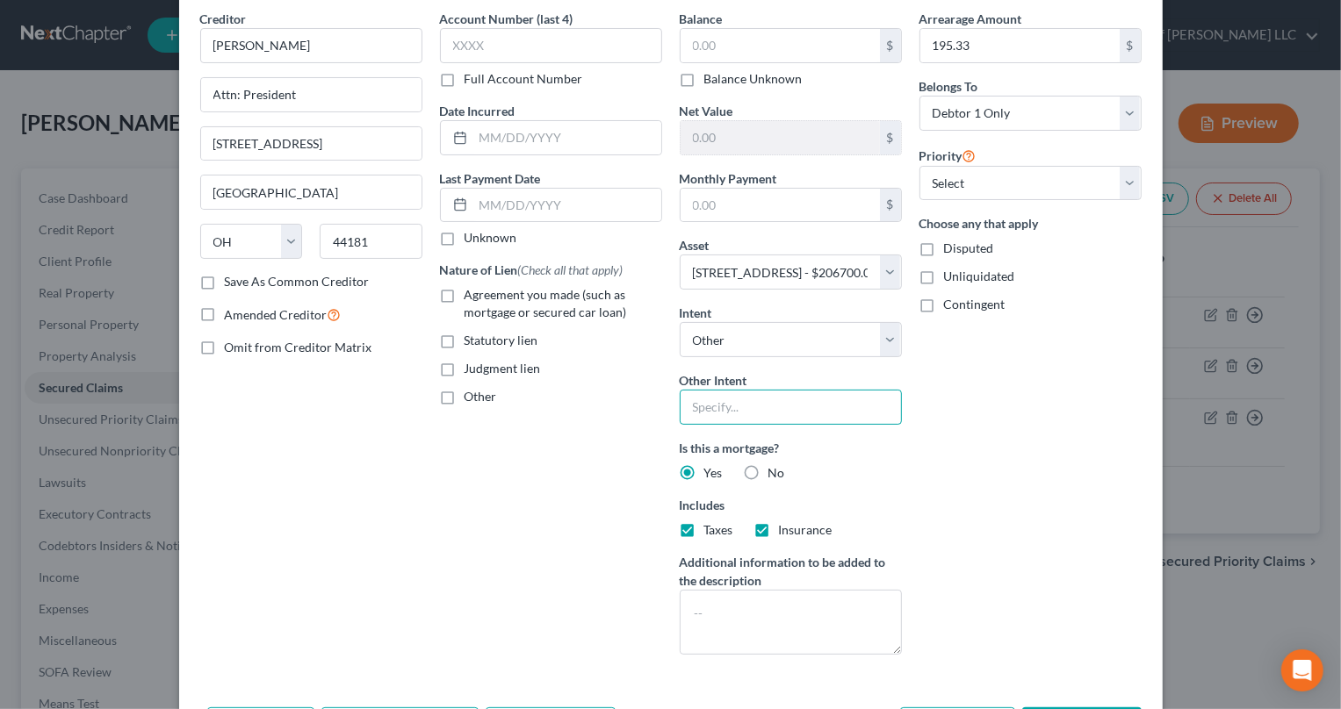
click at [772, 397] on input "text" at bounding box center [791, 407] width 222 height 35
type input "Retain/Pay"
click at [461, 40] on input "text" at bounding box center [551, 45] width 222 height 35
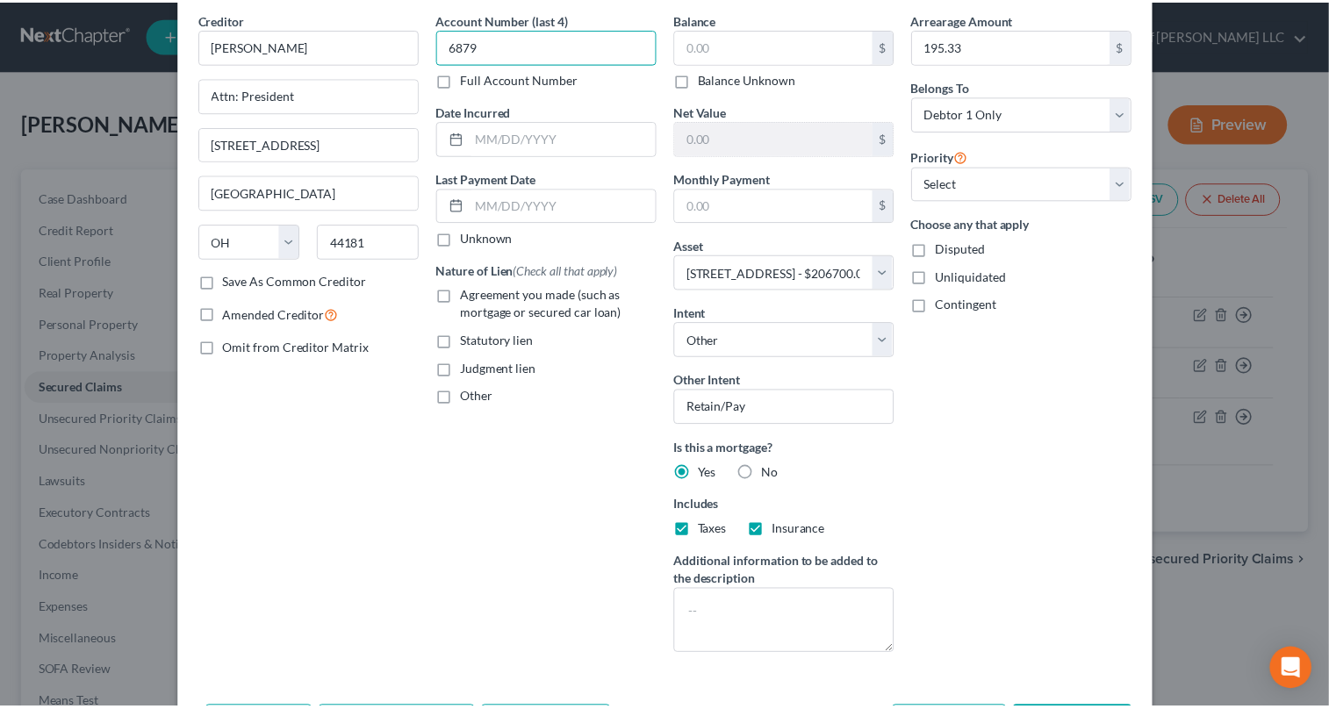
scroll to position [140, 0]
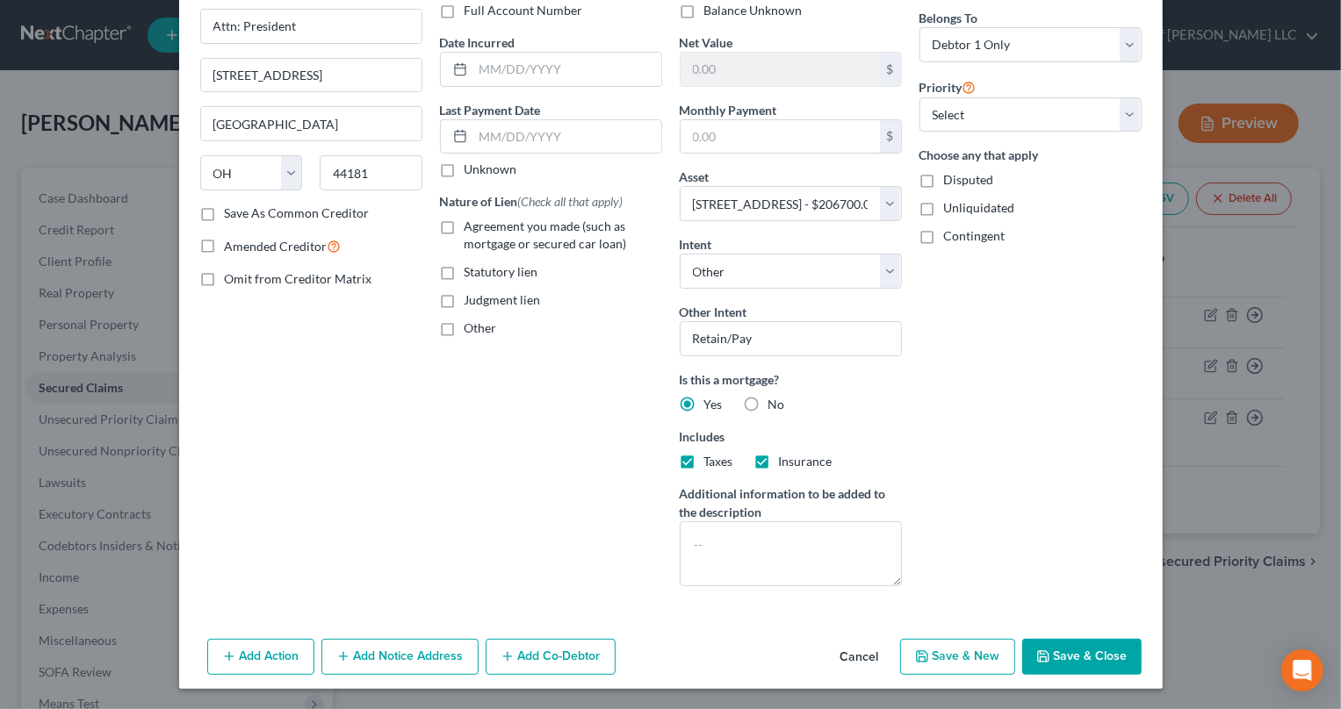
type input "6879"
click at [1096, 646] on button "Save & Close" at bounding box center [1081, 657] width 119 height 37
select select
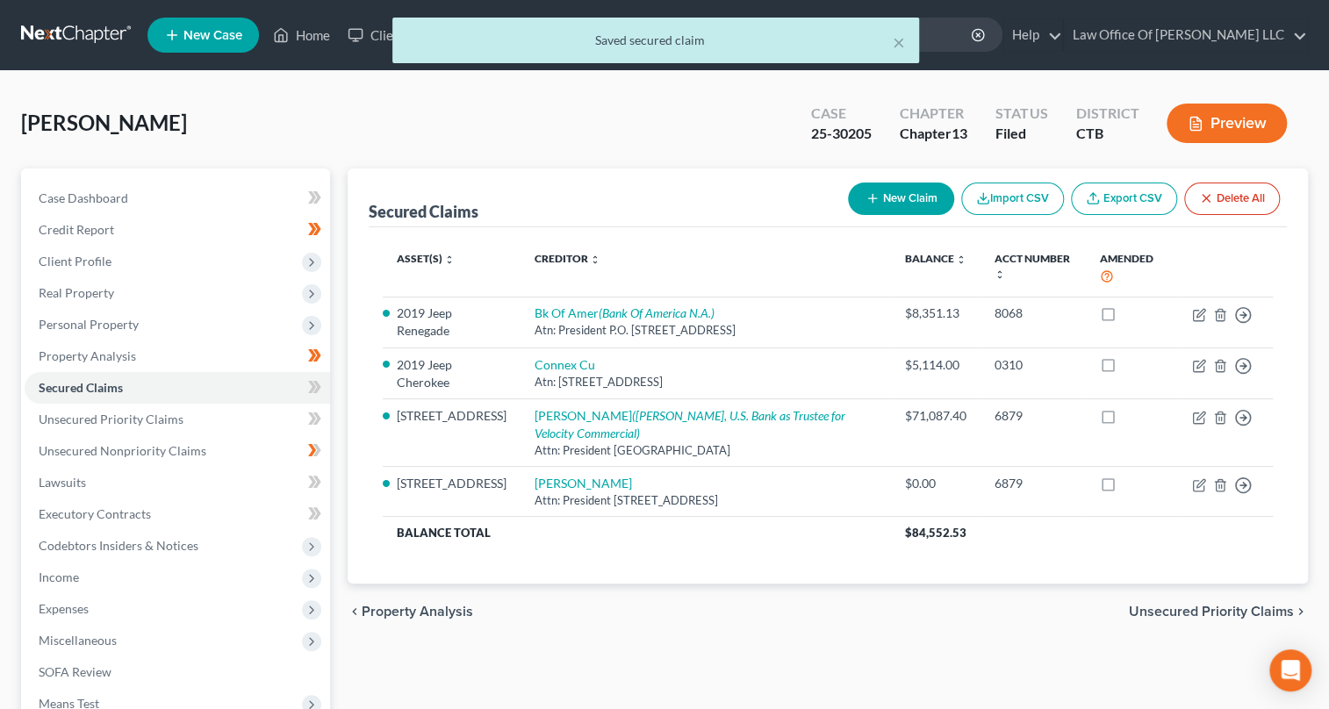
scroll to position [253, 0]
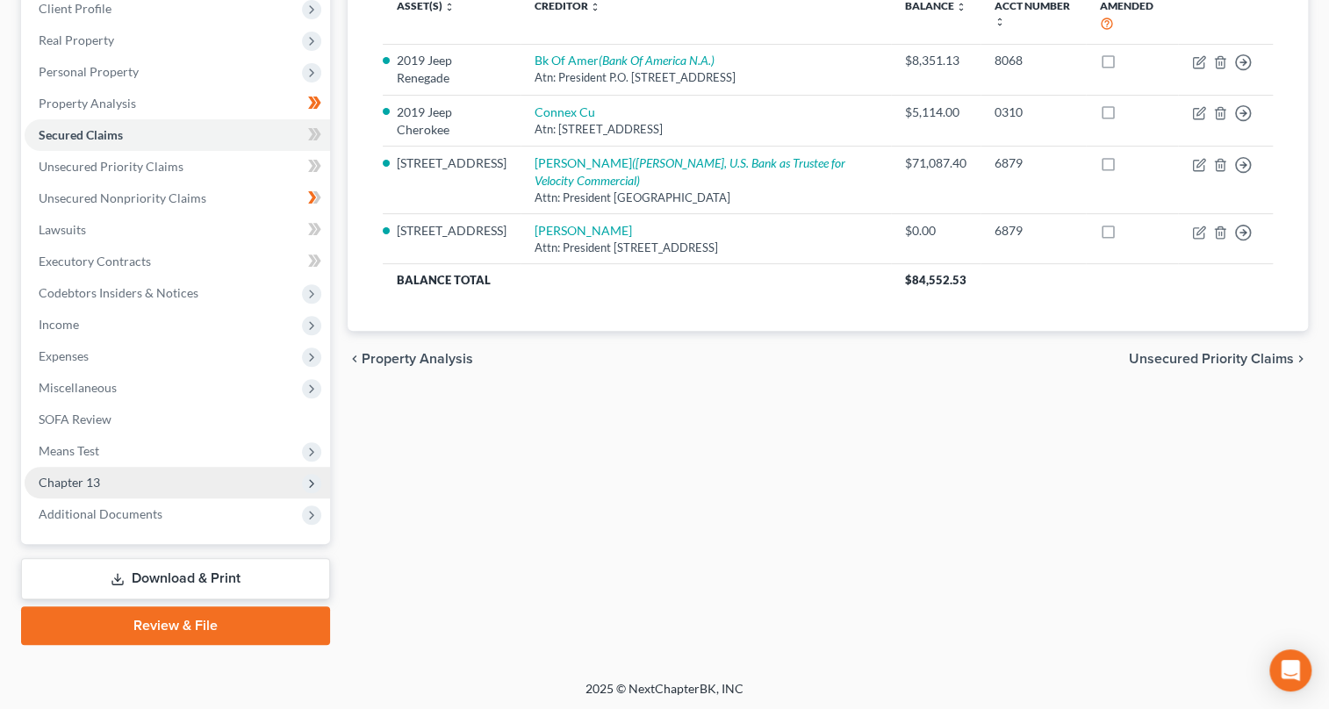
click at [311, 480] on polyline at bounding box center [312, 483] width 4 height 7
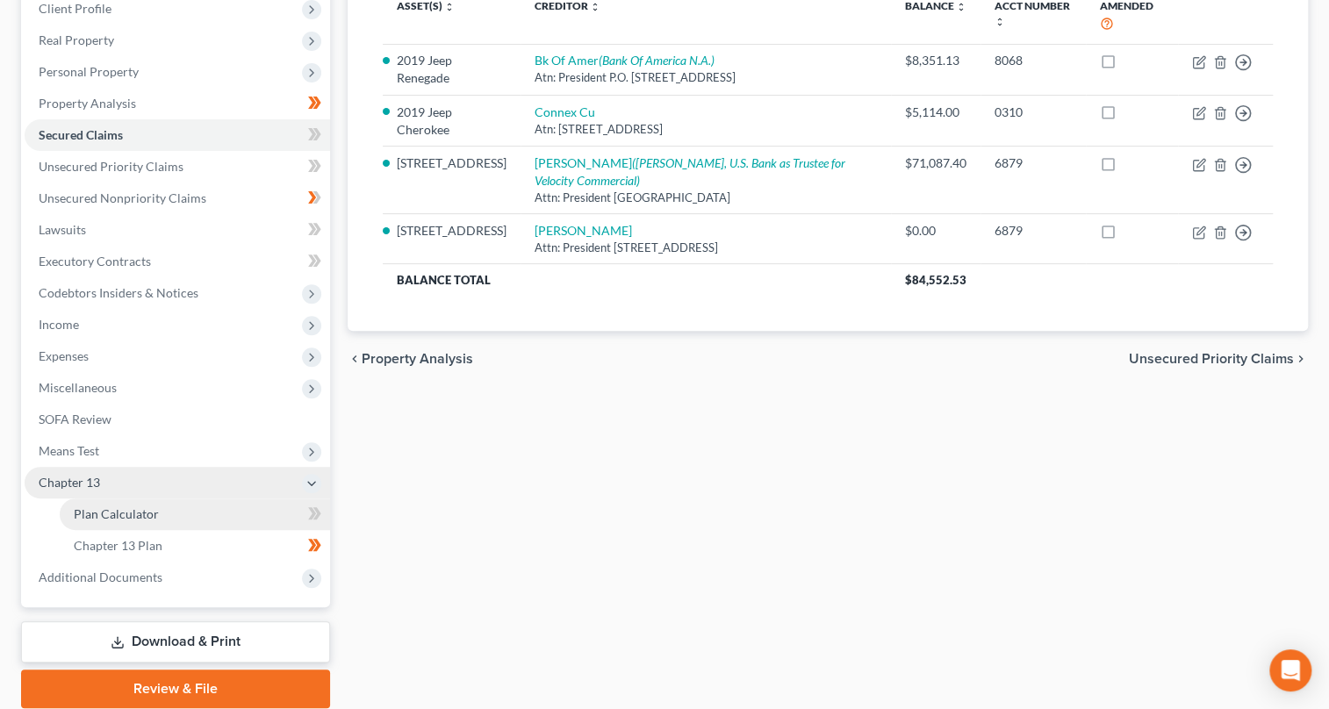
click at [276, 515] on link "Plan Calculator" at bounding box center [195, 515] width 270 height 32
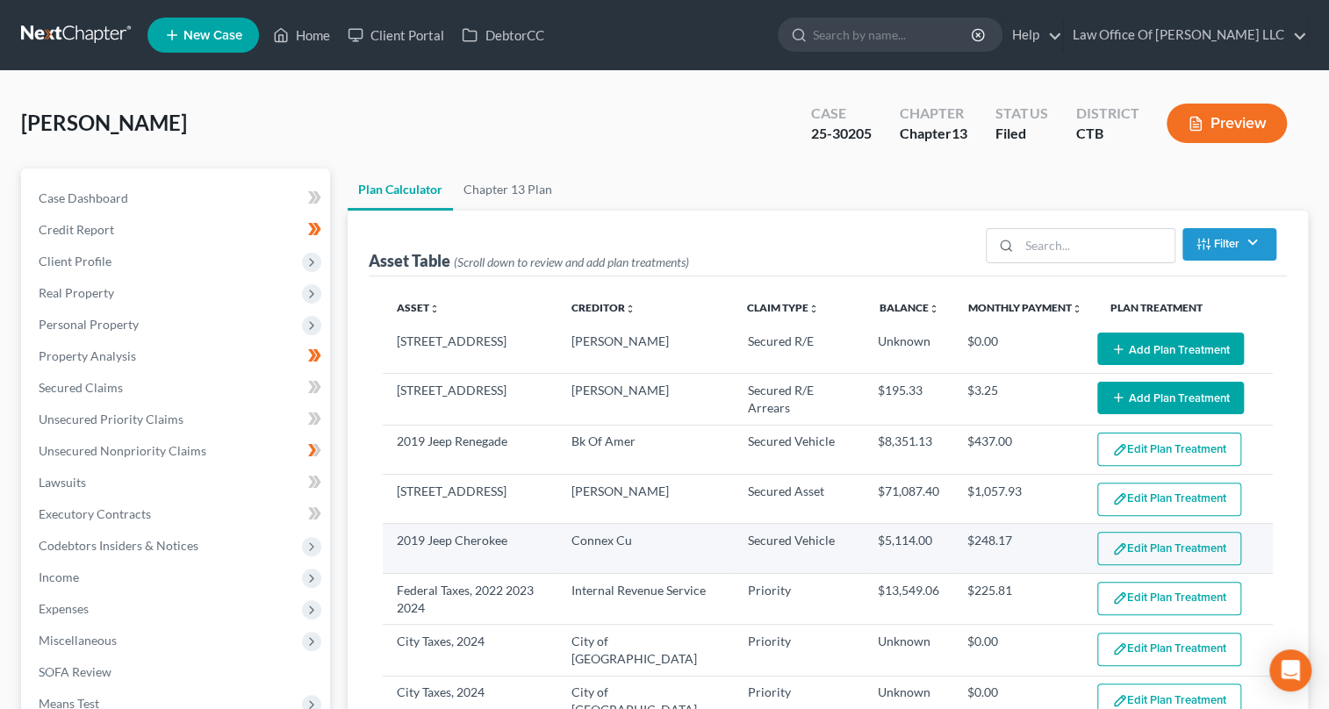
select select "59"
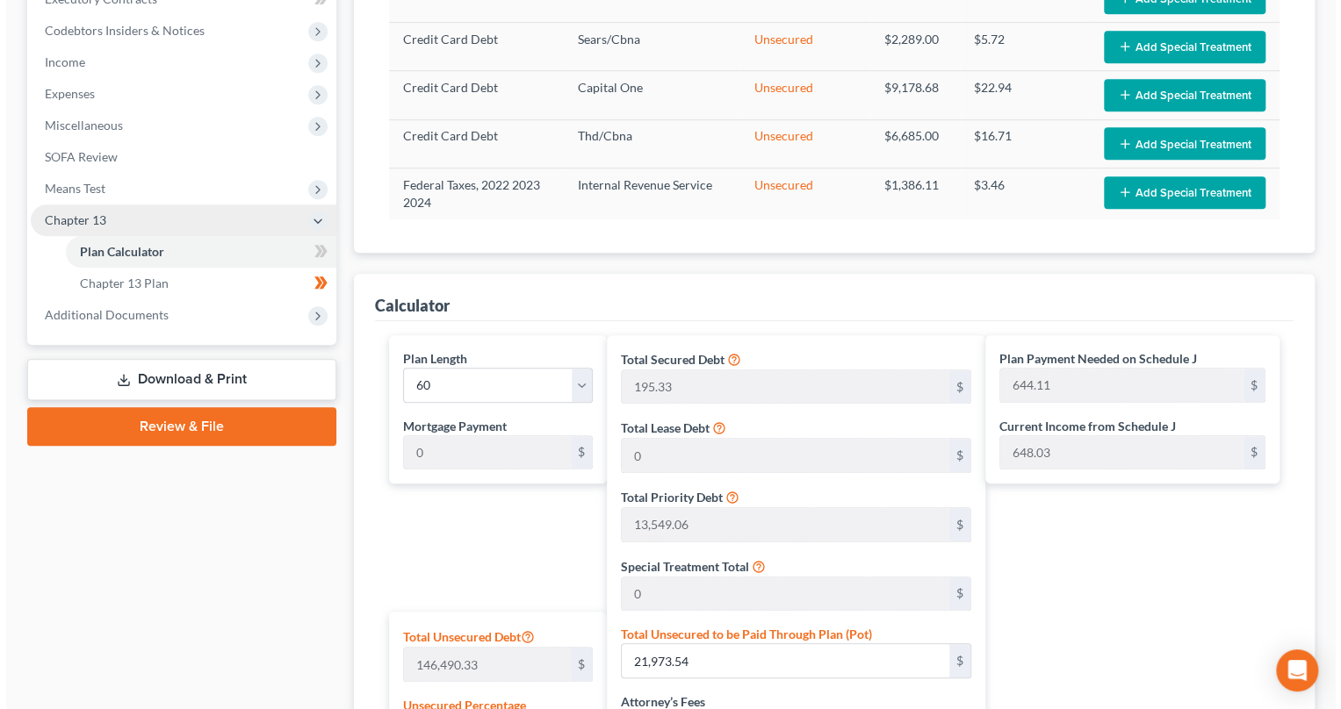
scroll to position [994, 0]
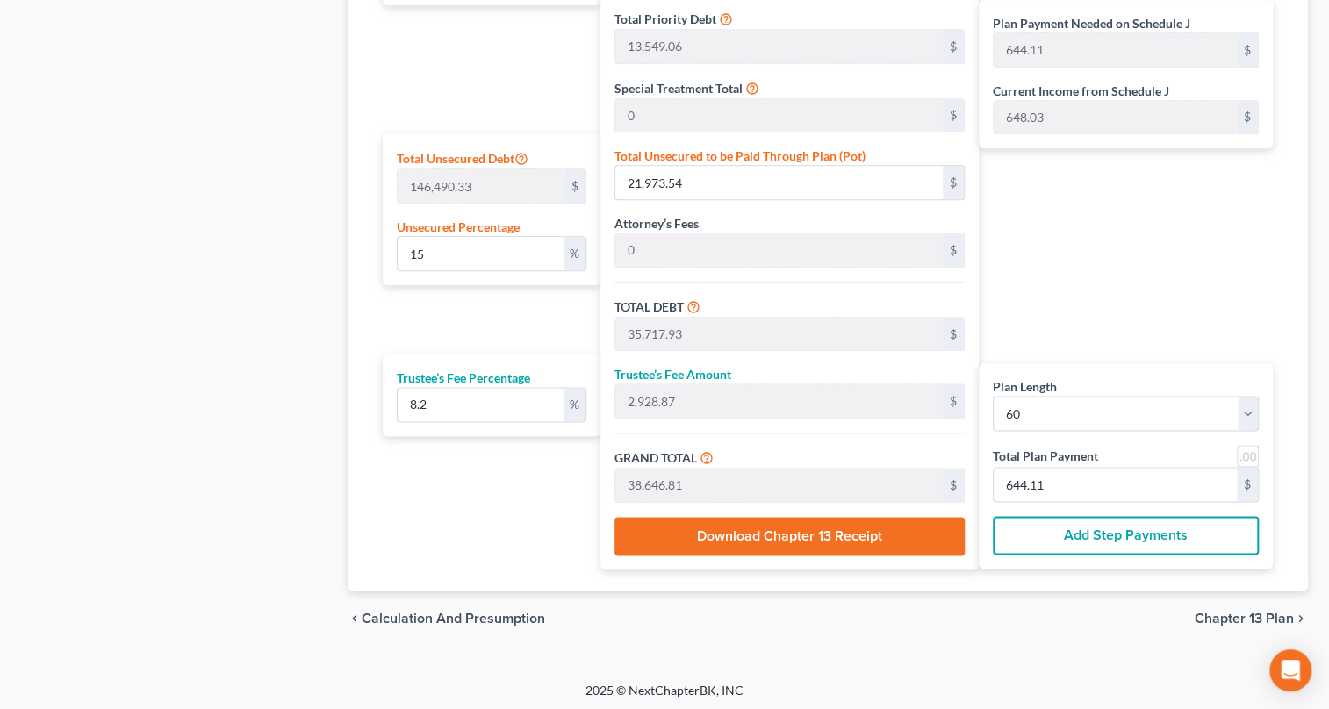
click at [860, 536] on button "Download Chapter 13 Receipt" at bounding box center [790, 536] width 350 height 39
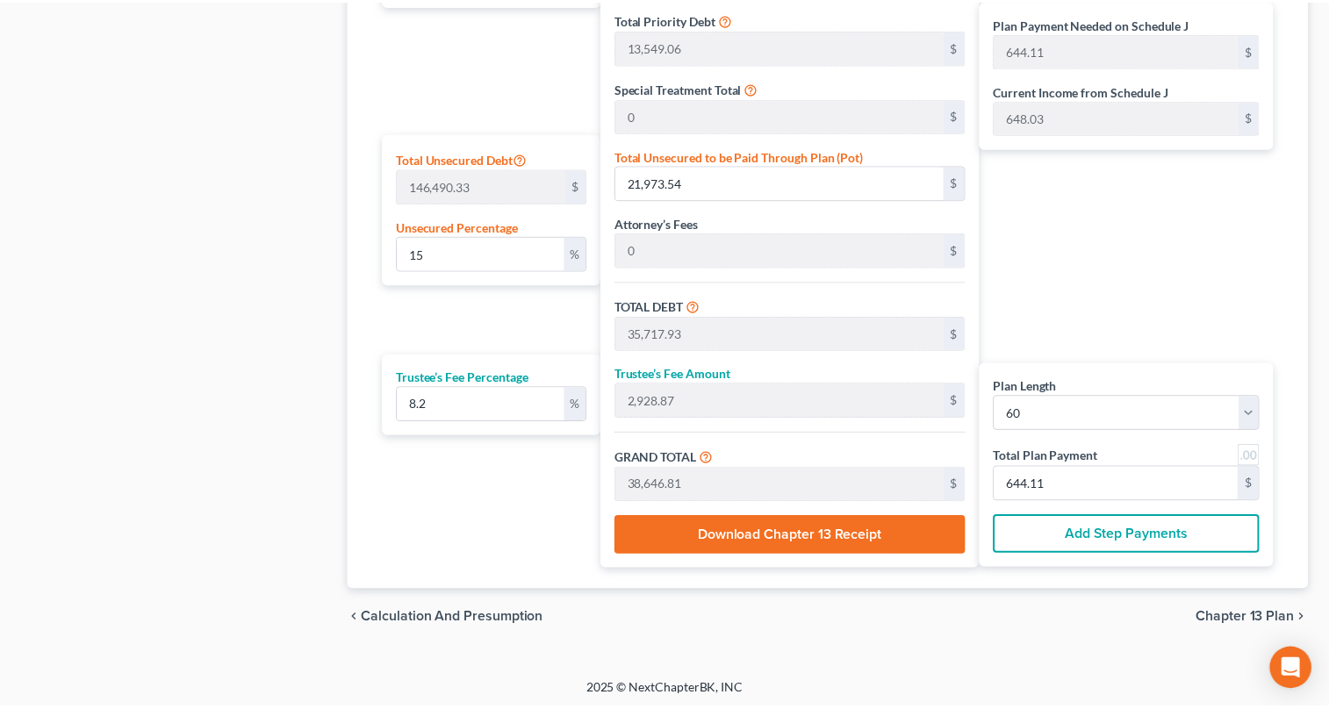
scroll to position [531, 0]
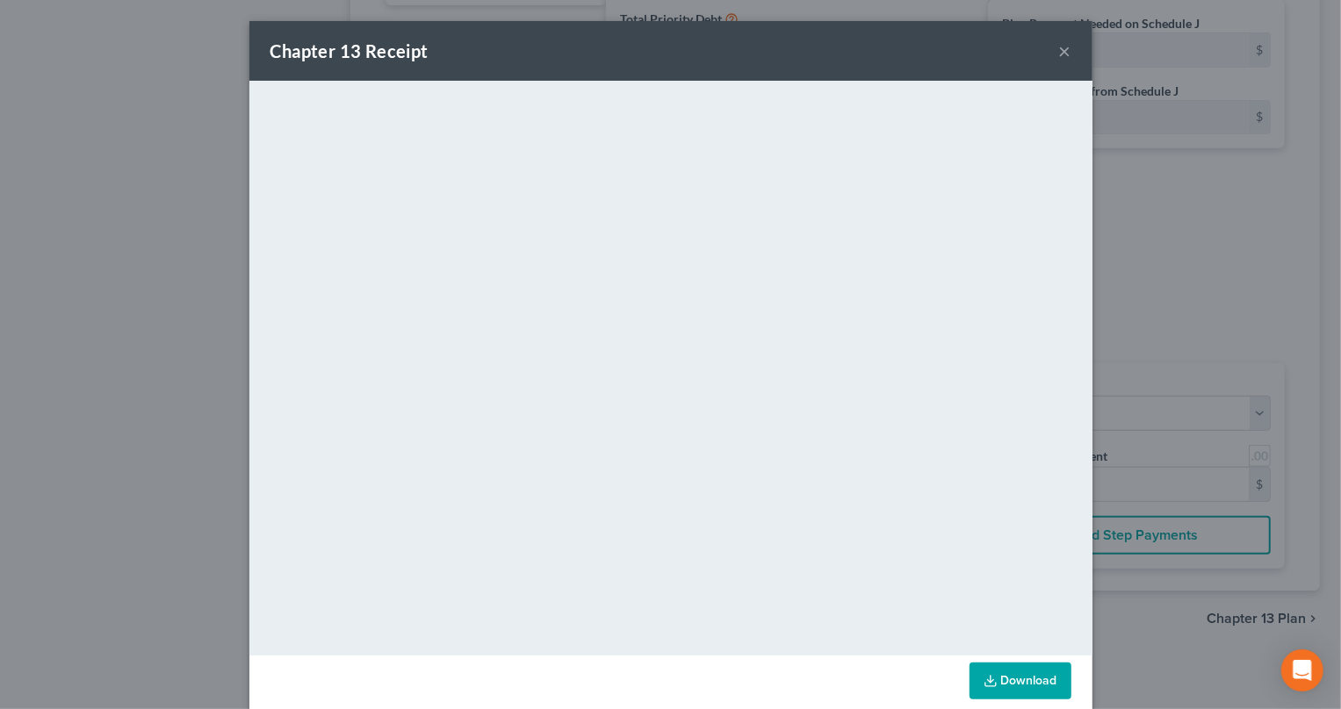
click at [1059, 49] on button "×" at bounding box center [1065, 50] width 12 height 21
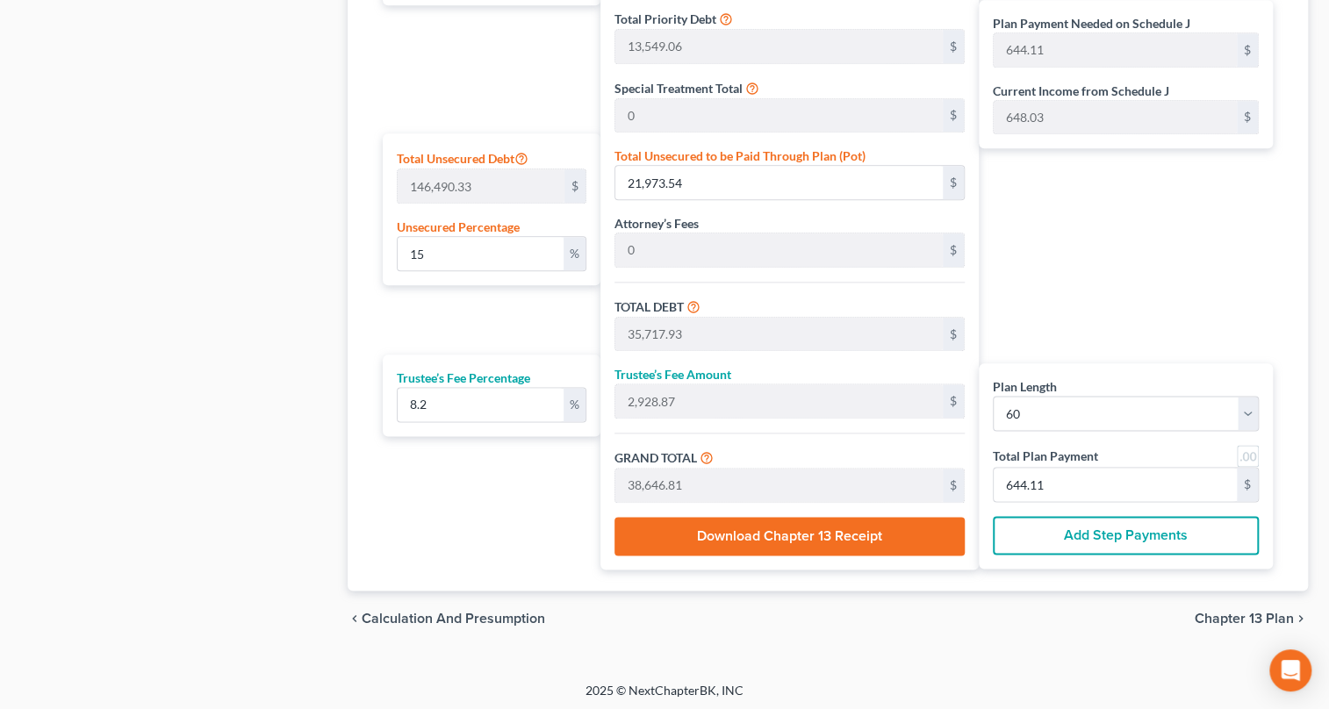
scroll to position [0, 0]
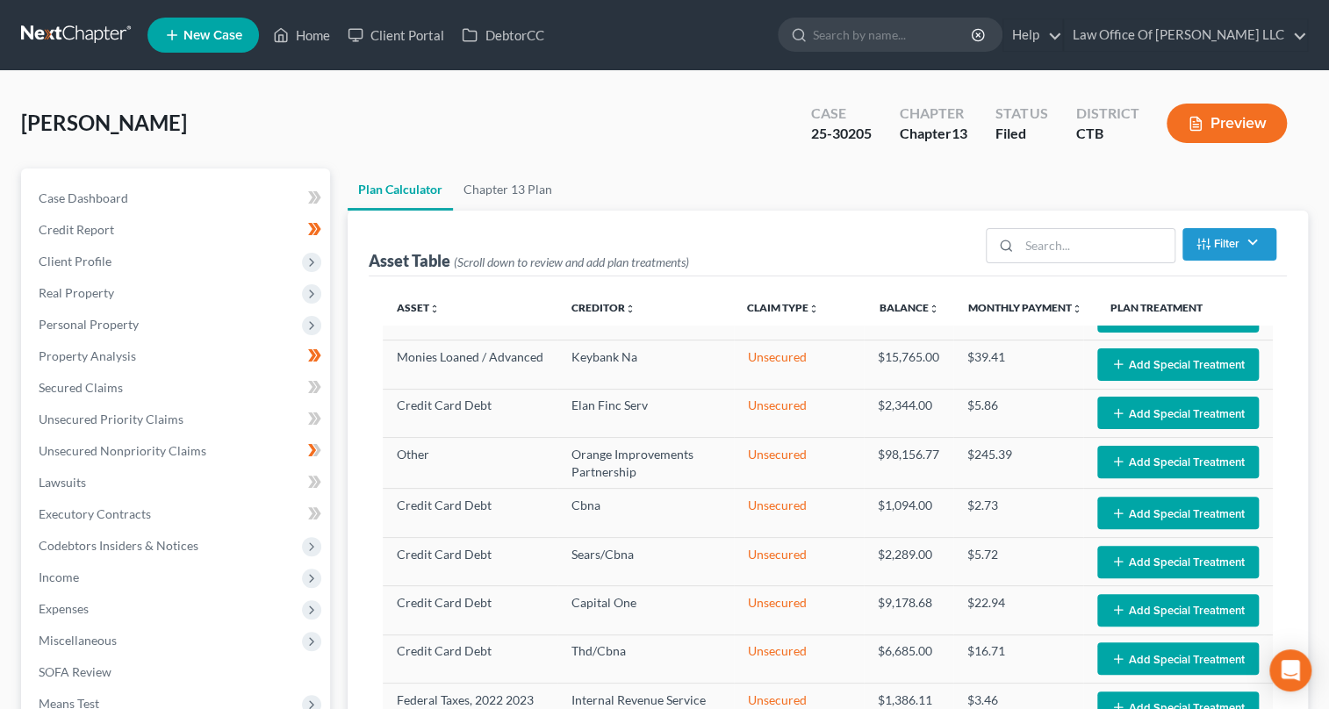
click at [1250, 127] on button "Preview" at bounding box center [1227, 124] width 120 height 40
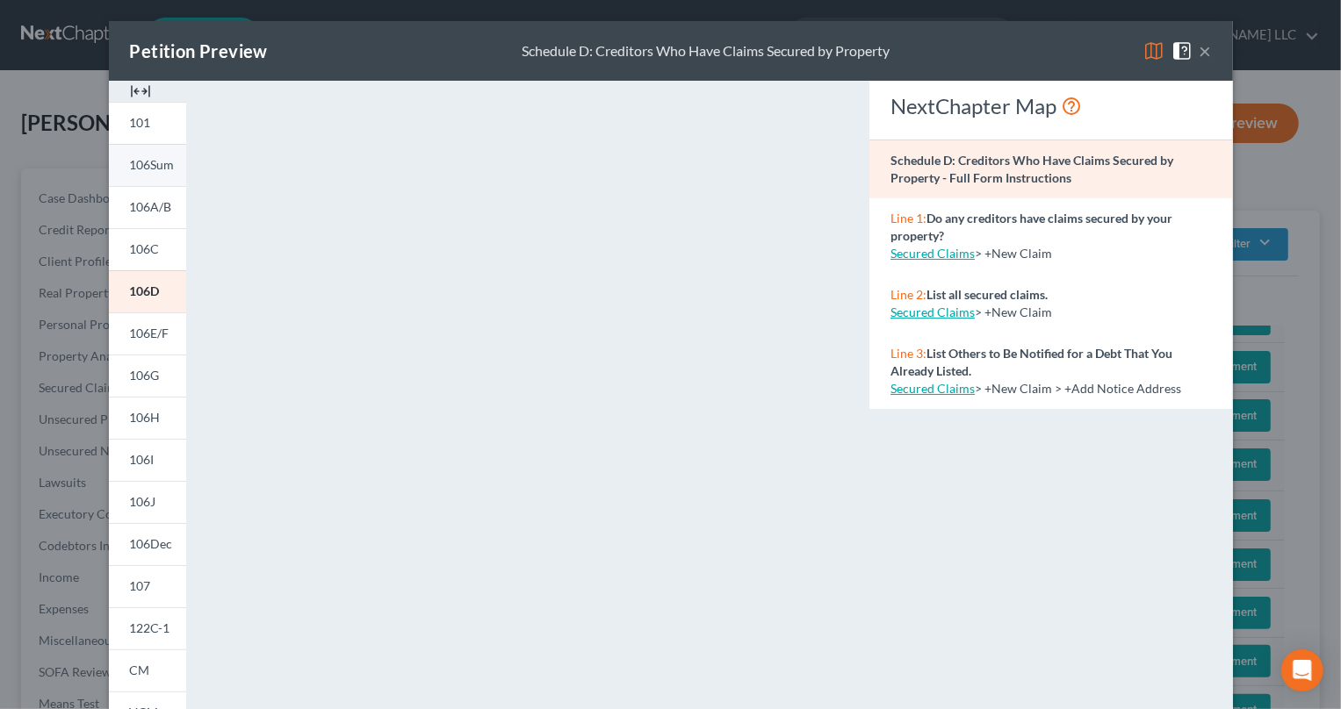
click at [156, 162] on span "106Sum" at bounding box center [152, 164] width 45 height 15
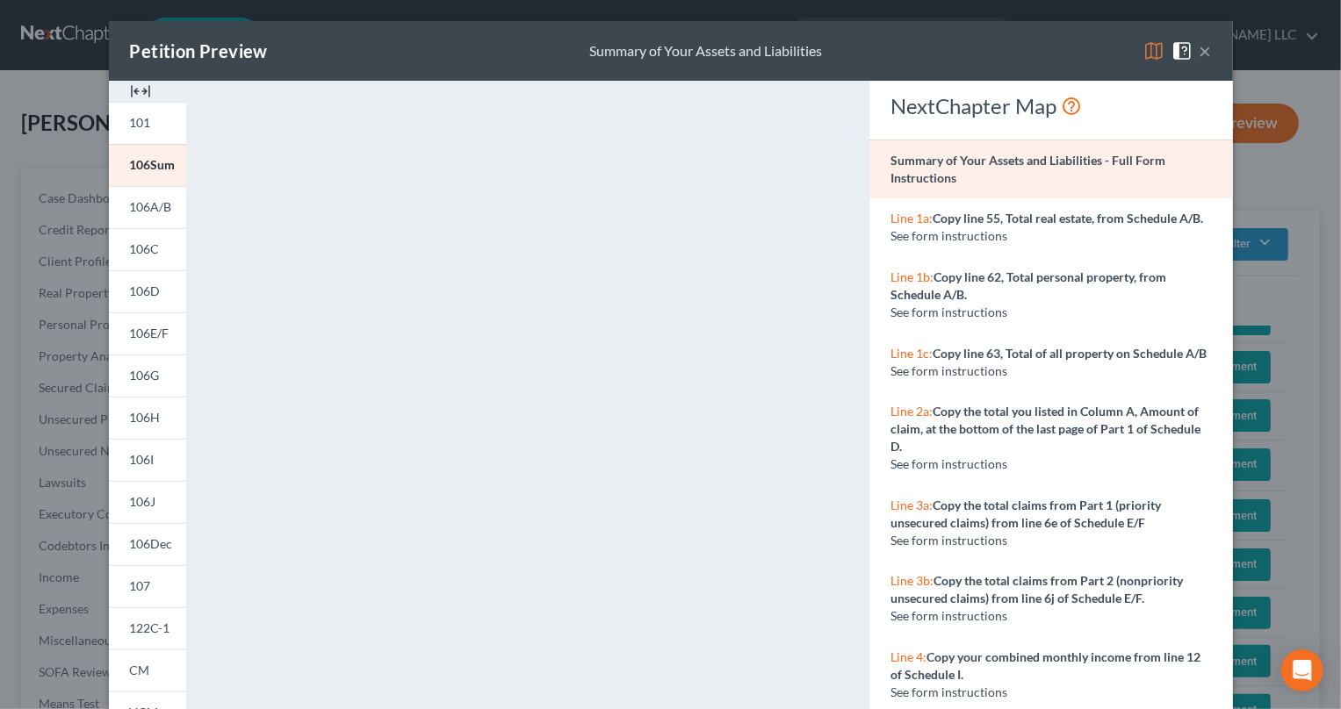
drag, startPoint x: 1195, startPoint y: 52, endPoint x: 1211, endPoint y: 44, distance: 17.7
click at [1211, 44] on div "Petition Preview Summary of Your Assets and Liabilities ×" at bounding box center [671, 51] width 1124 height 60
click at [1199, 53] on button "×" at bounding box center [1205, 50] width 12 height 21
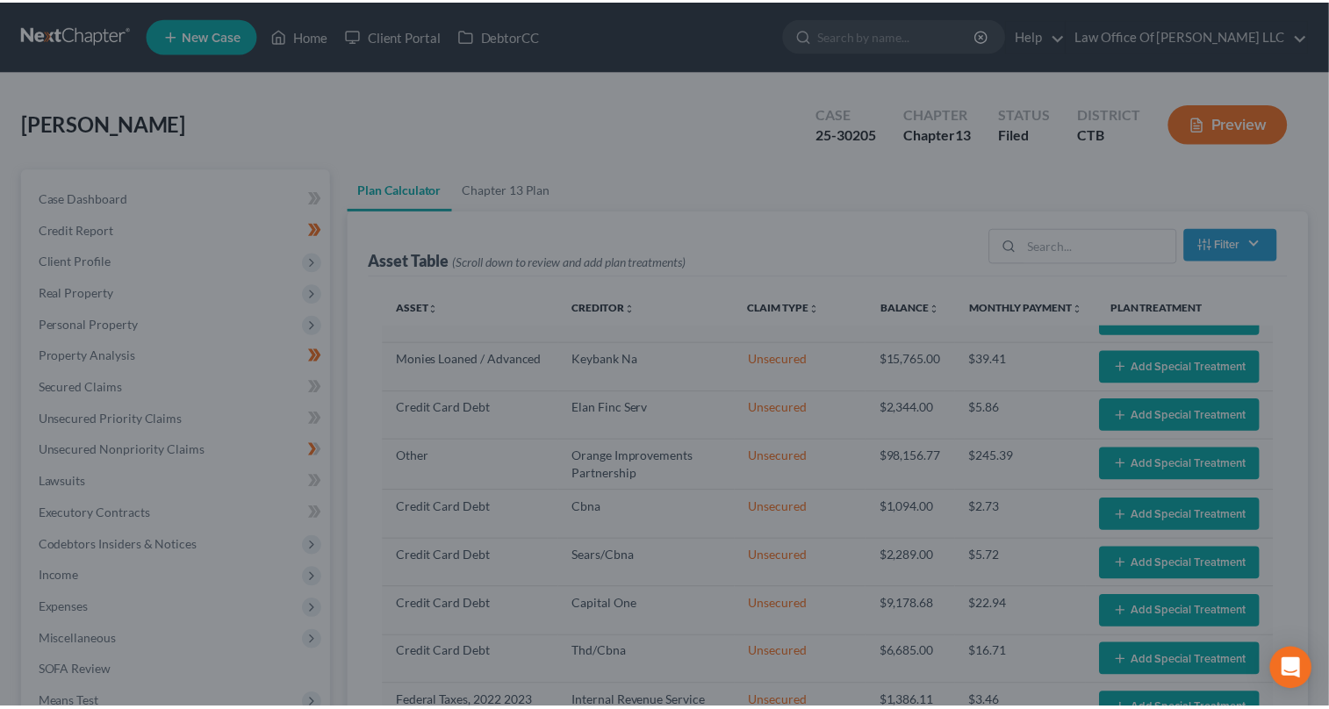
scroll to position [534, 0]
